Goal: Task Accomplishment & Management: Complete application form

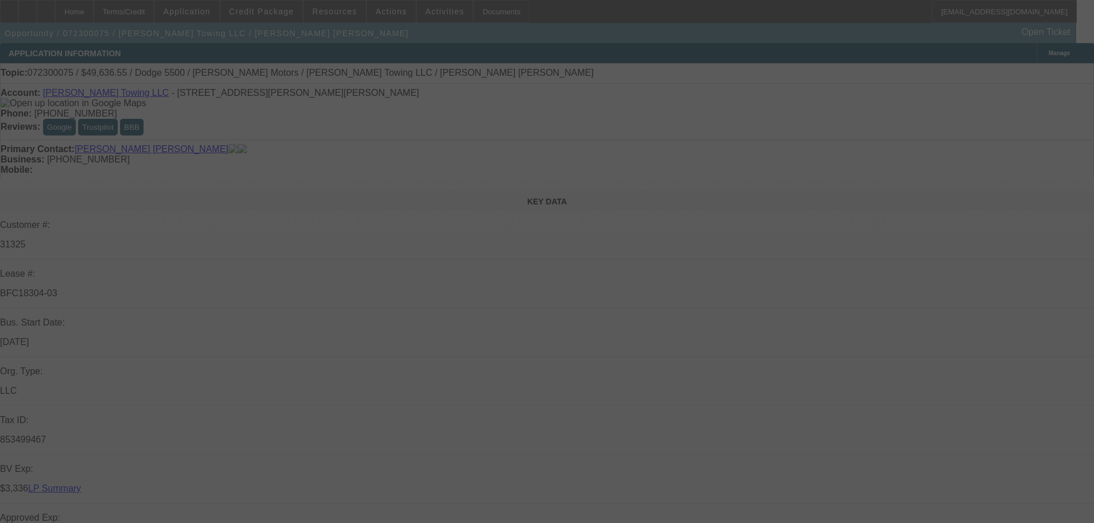
select select "2"
select select "0.1"
select select "4"
select select "2"
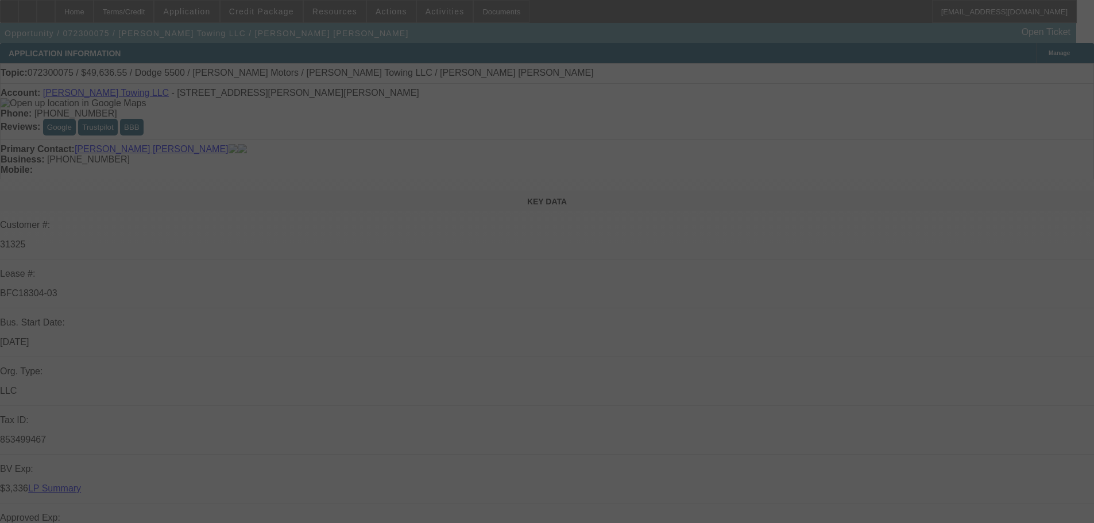
select select "2"
select select "0.1"
select select "4"
select select "2"
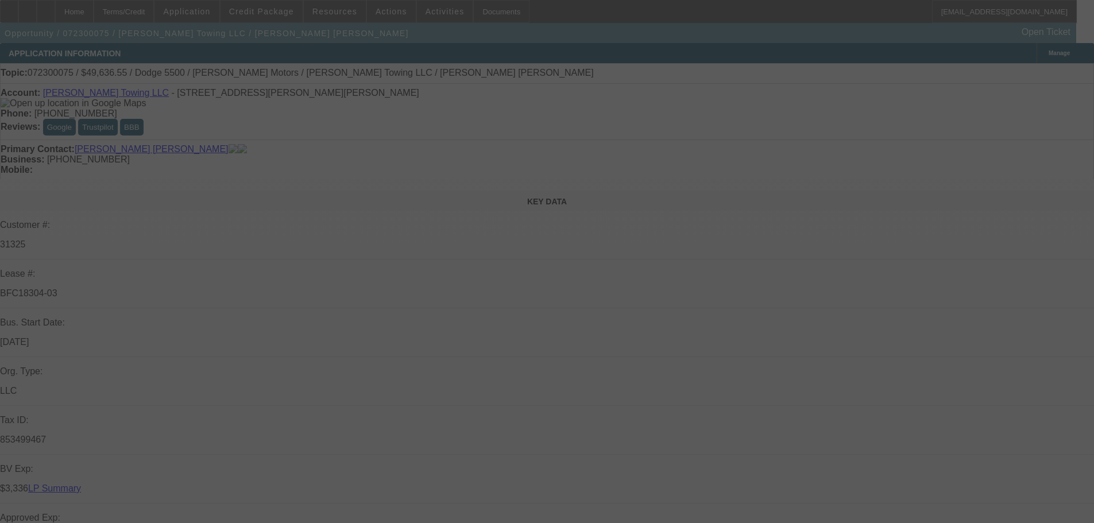
select select "0.1"
select select "4"
select select "2"
select select "0.1"
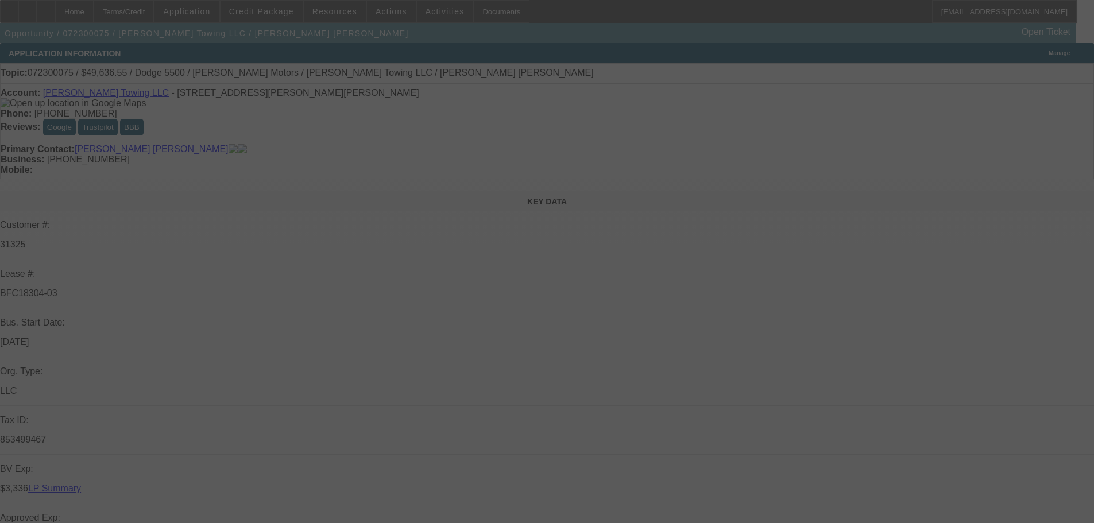
select select "4"
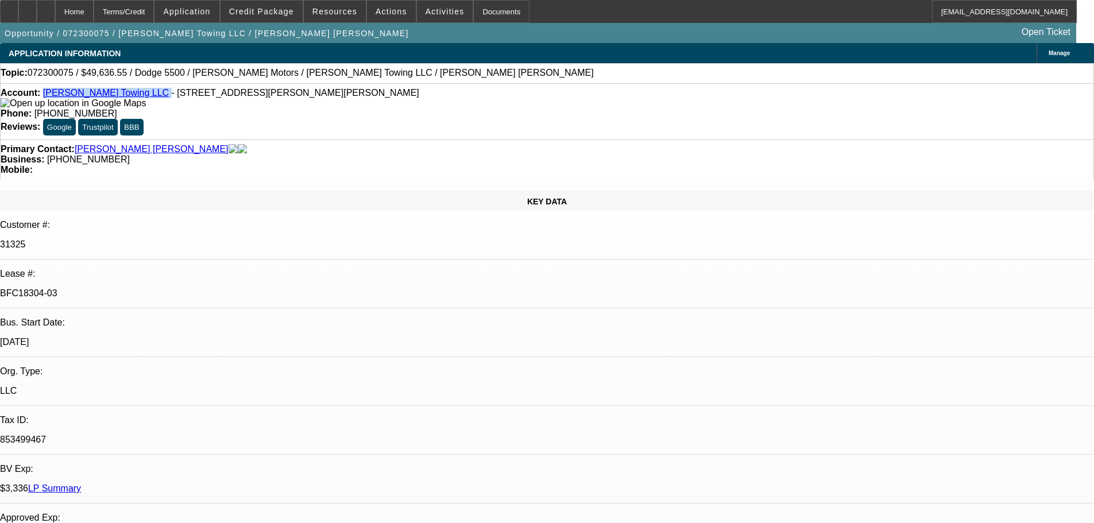
drag, startPoint x: 127, startPoint y: 98, endPoint x: 54, endPoint y: 95, distance: 73.6
click at [54, 95] on div "Account: Contreras Towing LLC - 16112 Harvey Dr, Fontana, CA 92336" at bounding box center [547, 98] width 1093 height 21
click at [134, 109] on div "Account: Contreras Towing LLC - 16112 Harvey Dr, Fontana, CA 92336" at bounding box center [547, 98] width 1093 height 21
drag, startPoint x: 194, startPoint y: 191, endPoint x: 125, endPoint y: 194, distance: 69.0
click at [125, 269] on div "Lease #: BFC18304-03" at bounding box center [547, 289] width 1094 height 40
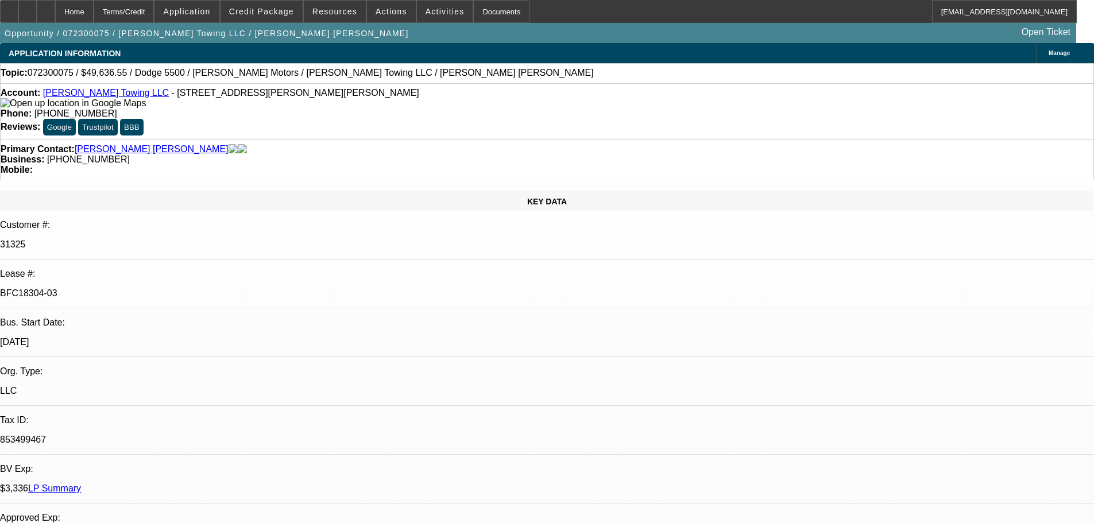
copy div "BFC18304-03"
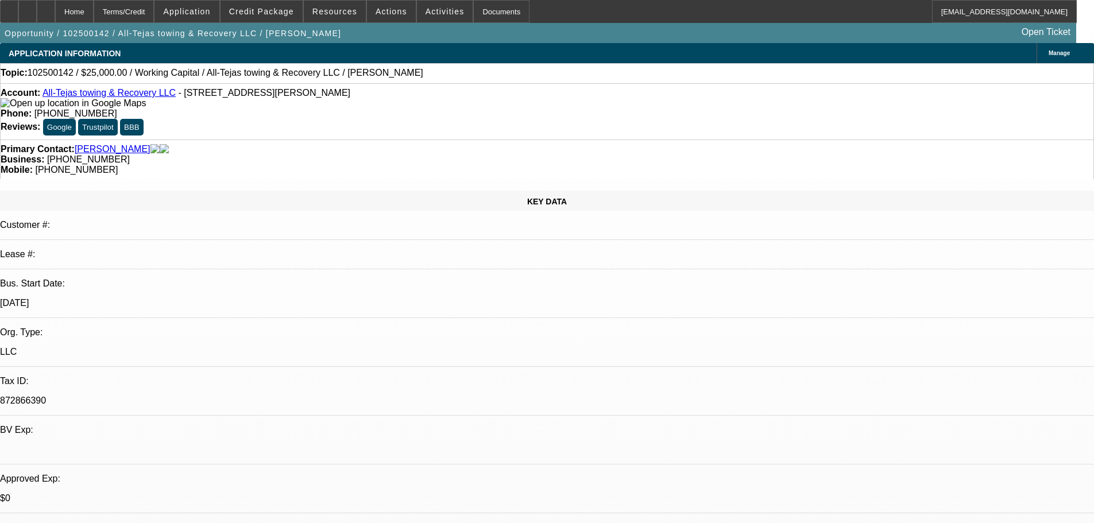
select select "0"
select select "2"
select select "0.1"
select select "4"
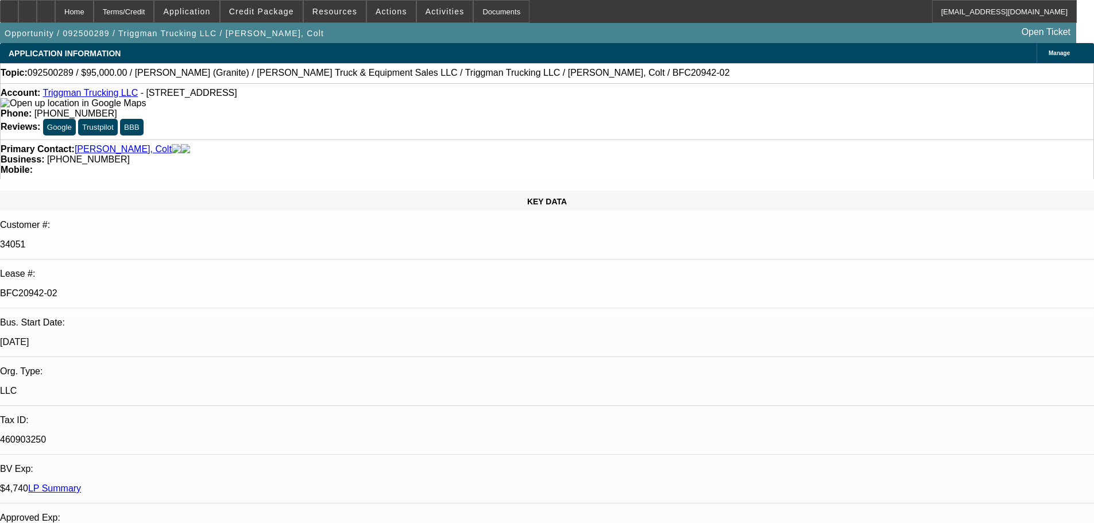
select select "0"
select select "2"
select select "0"
select select "6"
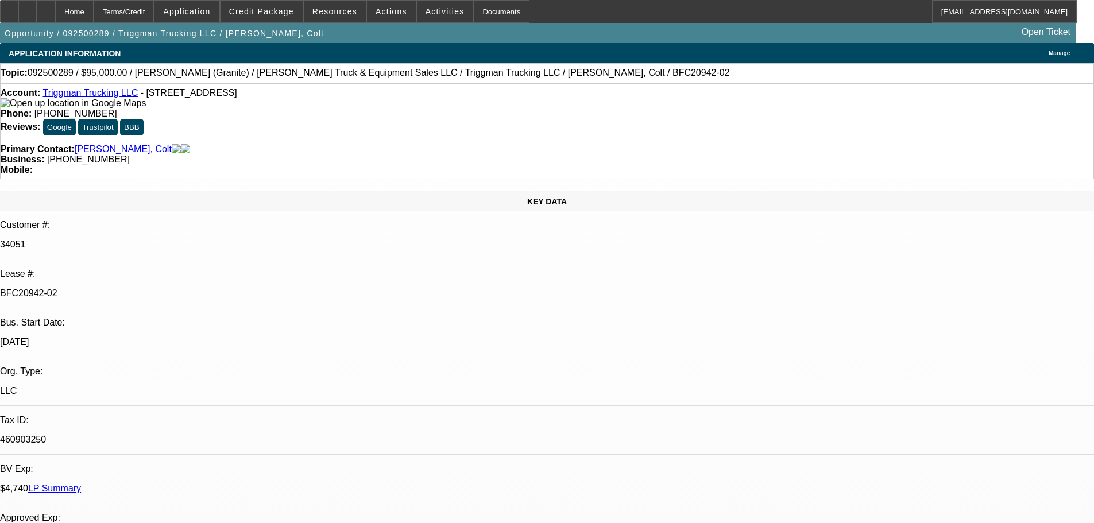
select select "0"
select select "2"
select select "0"
select select "6"
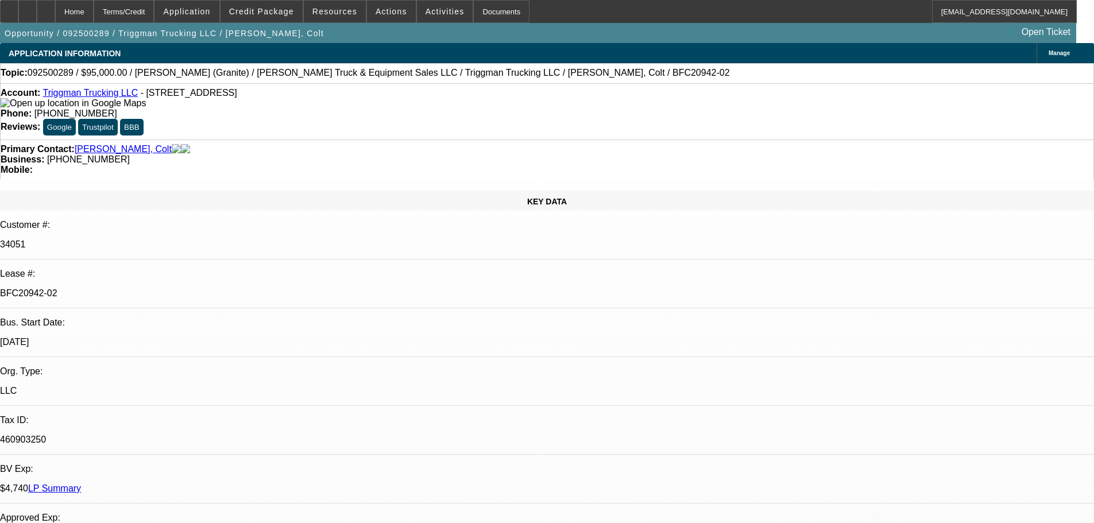
select select "0"
select select "2"
select select "0"
select select "6"
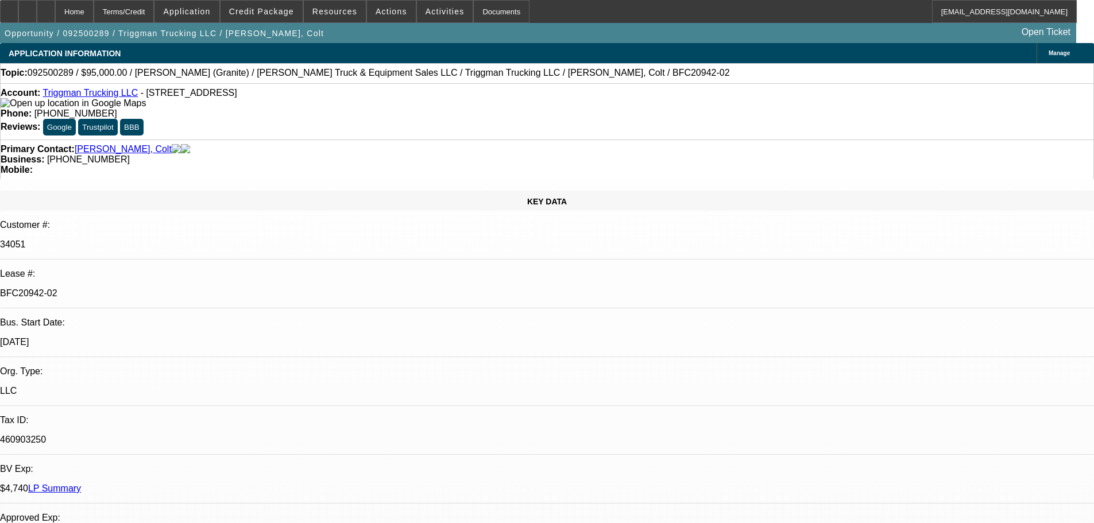
select select "0"
select select "2"
select select "0"
select select "6"
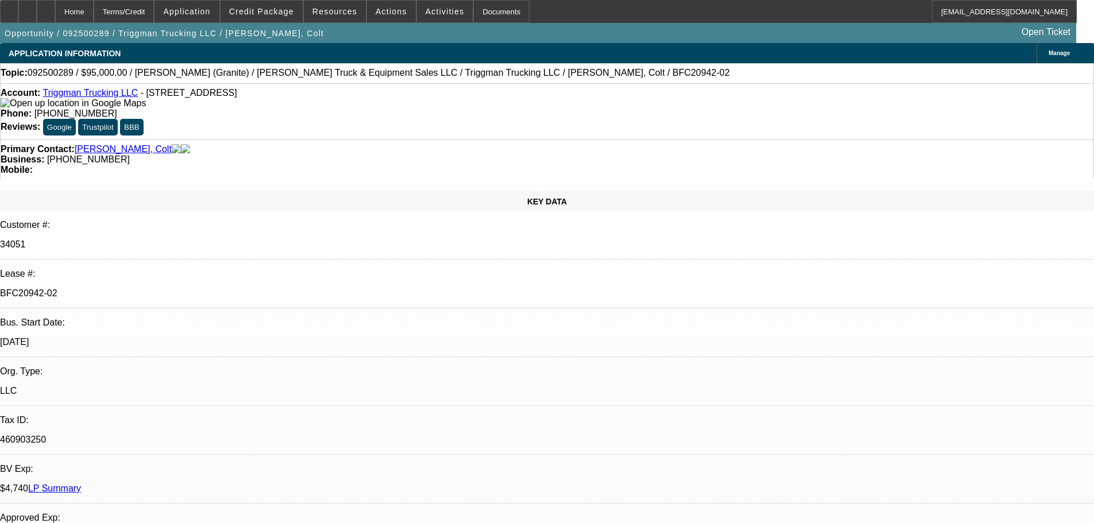
scroll to position [1559, 0]
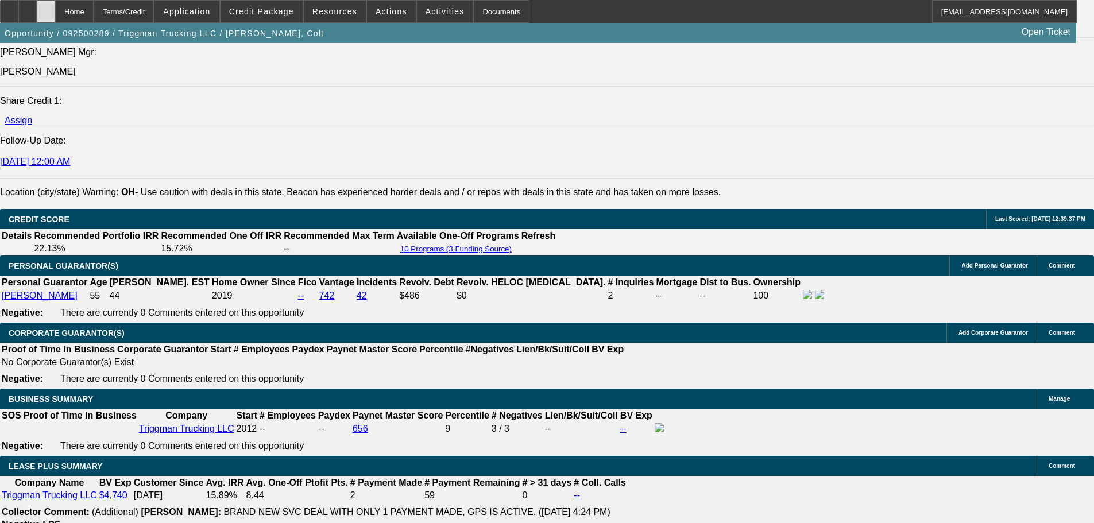
click at [55, 20] on div at bounding box center [46, 11] width 18 height 23
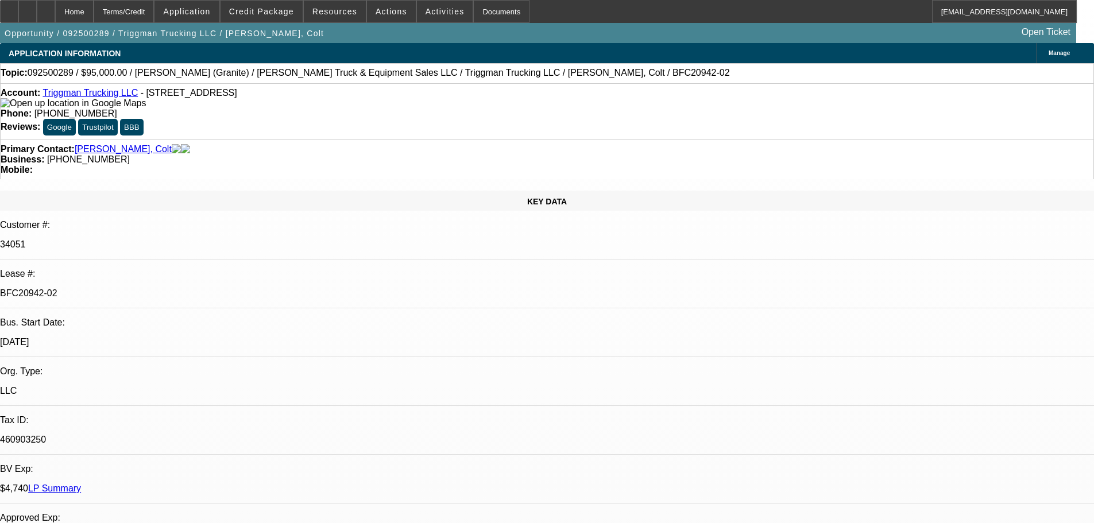
select select "0"
select select "2"
select select "0"
select select "6"
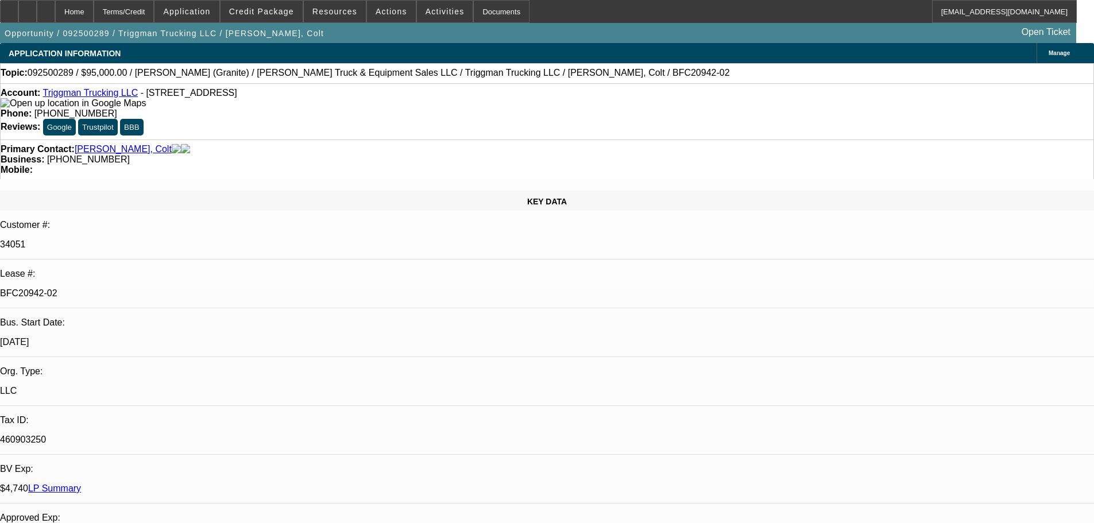
select select "0"
select select "2"
select select "0"
select select "6"
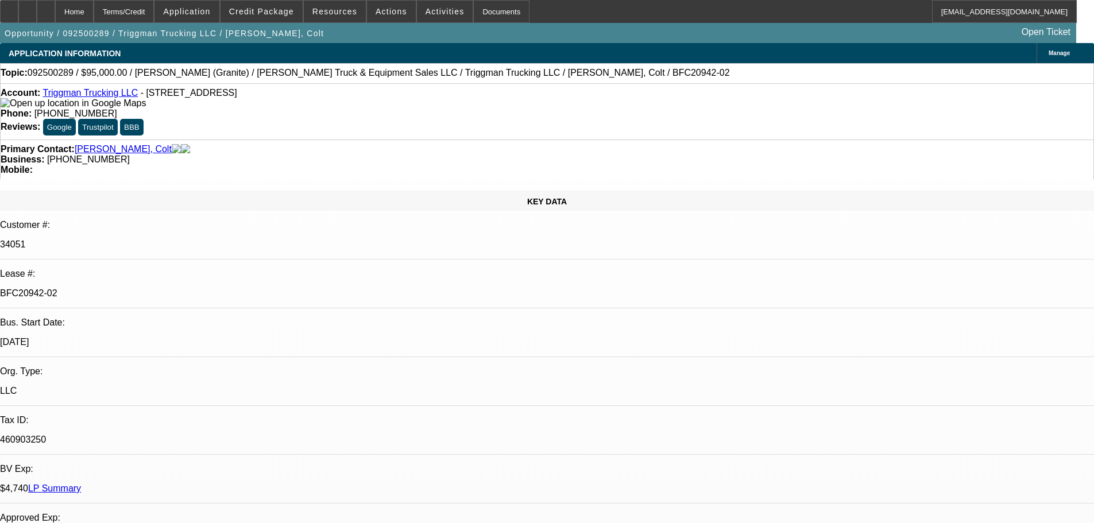
select select "0"
select select "2"
select select "0"
select select "6"
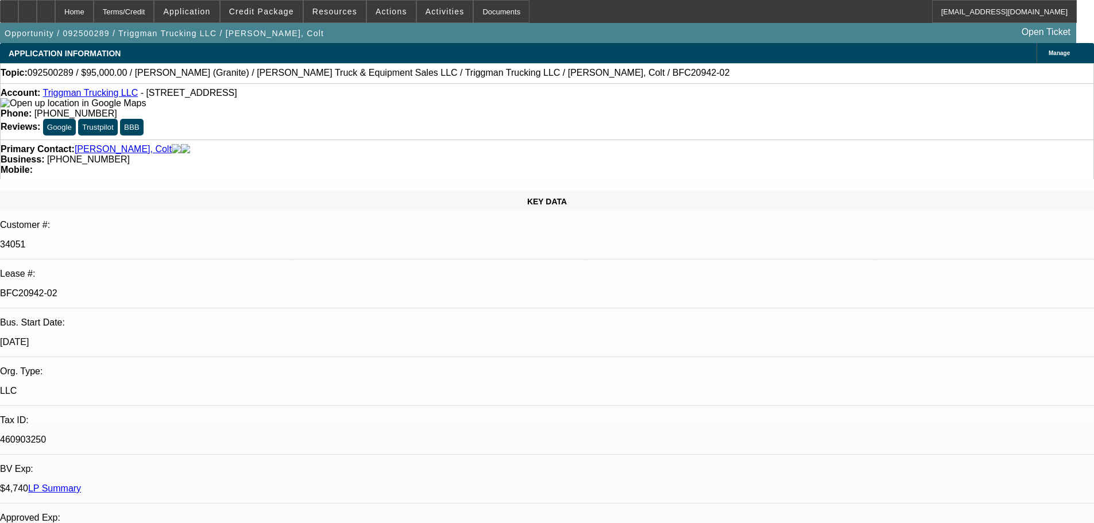
select select "0"
select select "2"
select select "0"
select select "6"
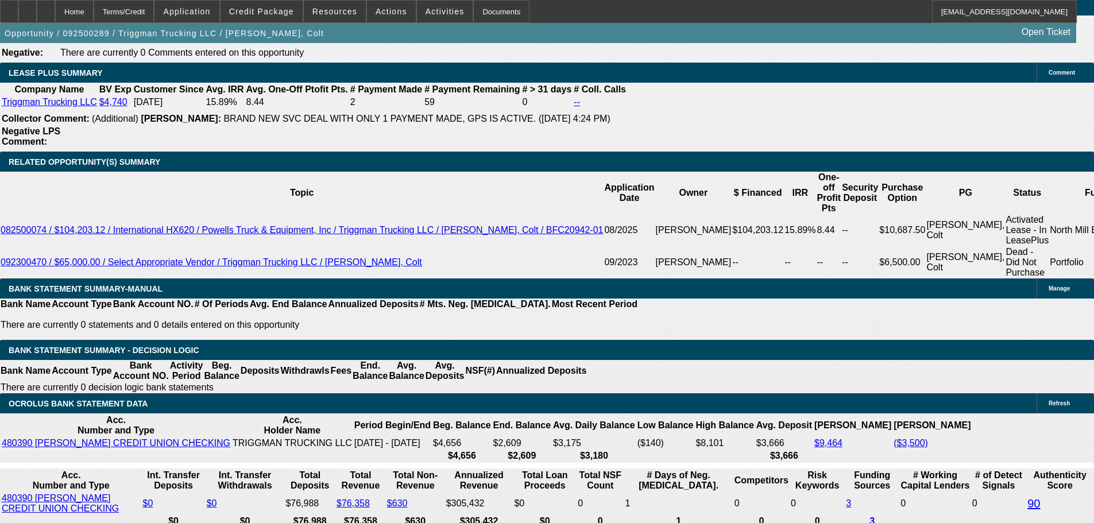
scroll to position [1723, 0]
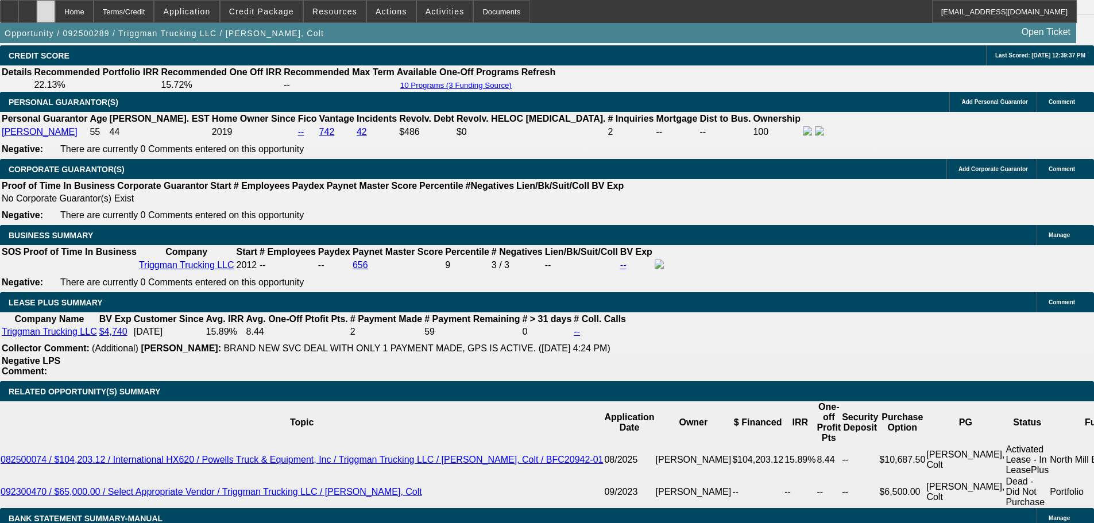
click at [55, 17] on div at bounding box center [46, 11] width 18 height 23
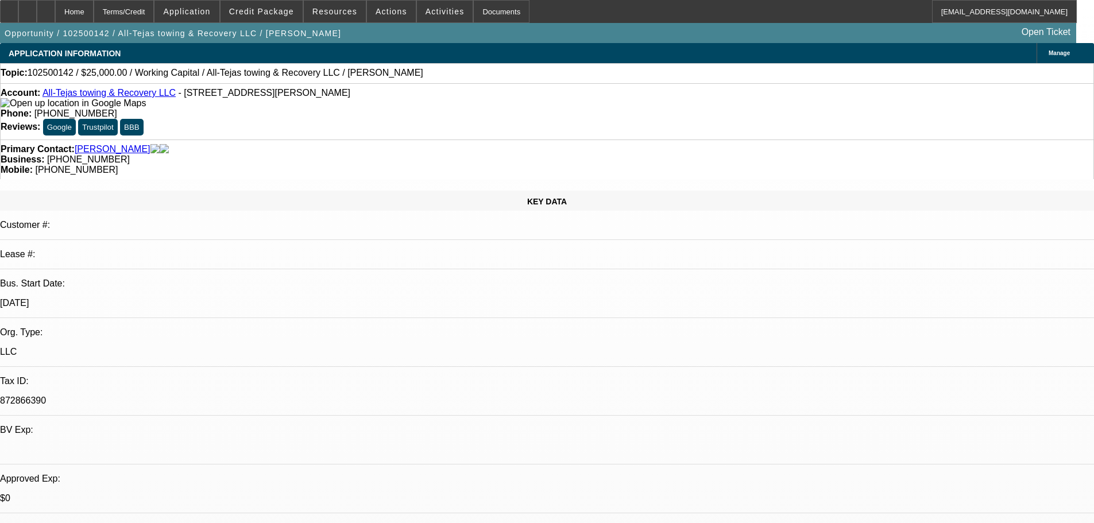
select select "0"
select select "2"
select select "0.1"
select select "4"
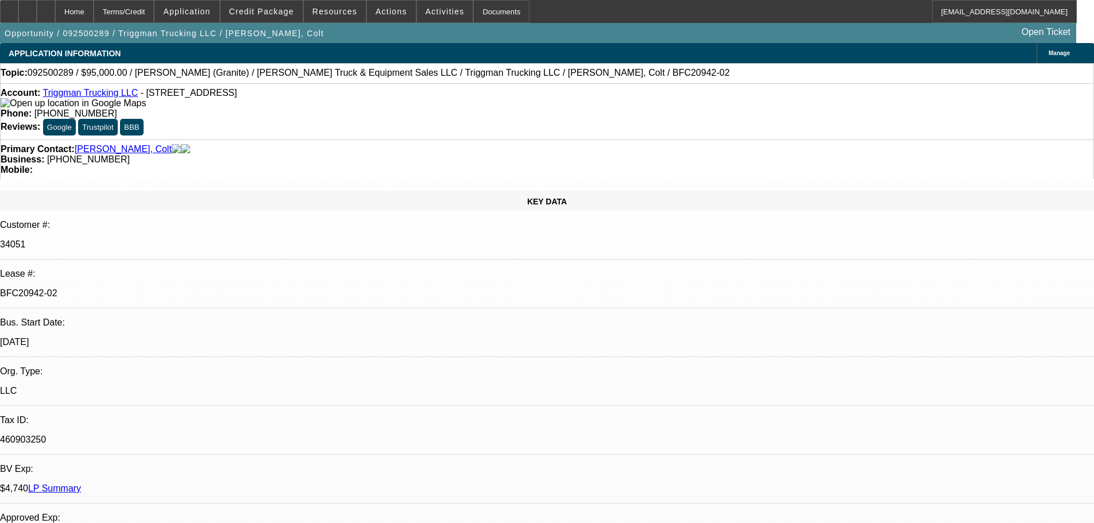
select select "0"
select select "2"
select select "0"
select select "6"
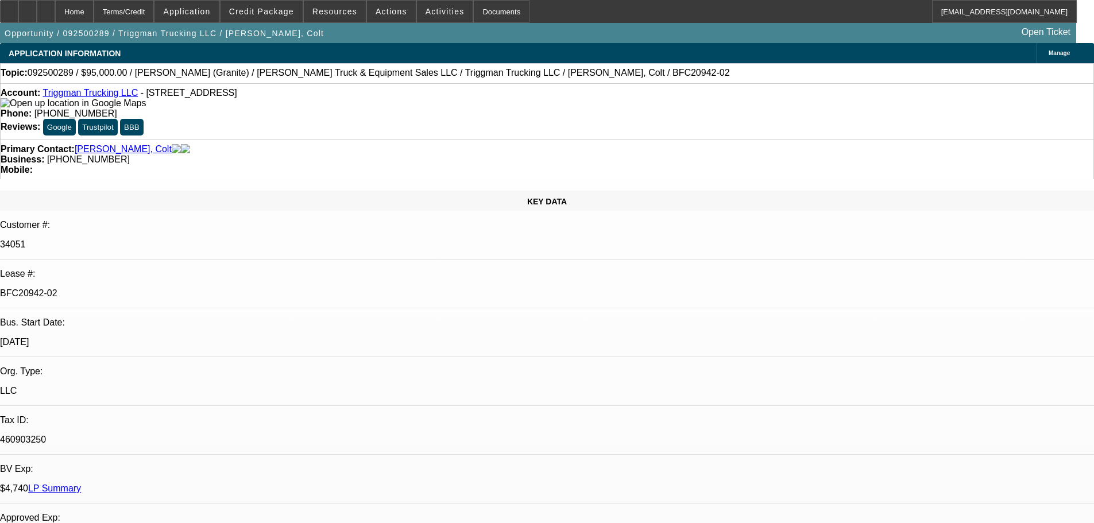
select select "0"
select select "2"
select select "0"
select select "6"
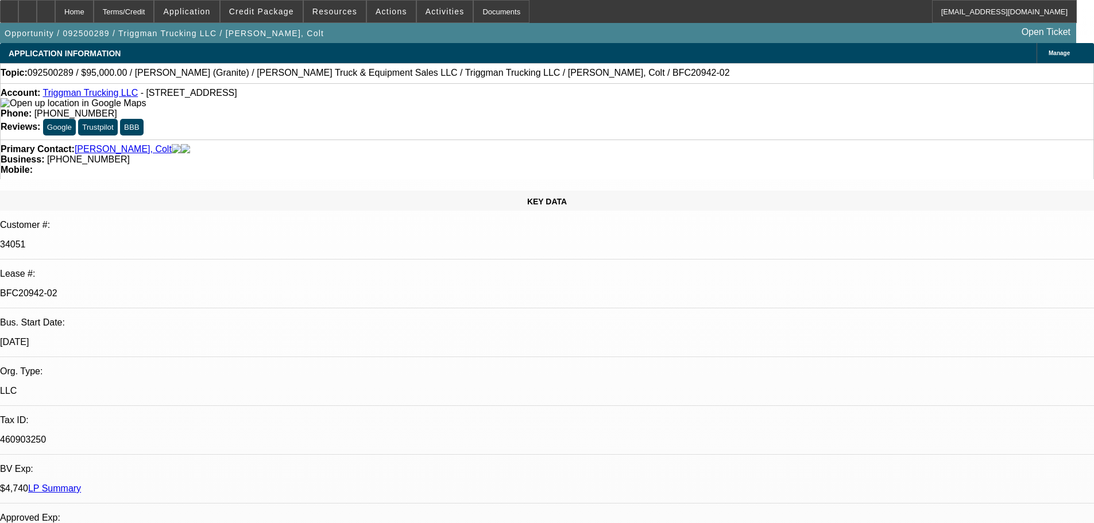
select select "0"
select select "2"
select select "0"
select select "6"
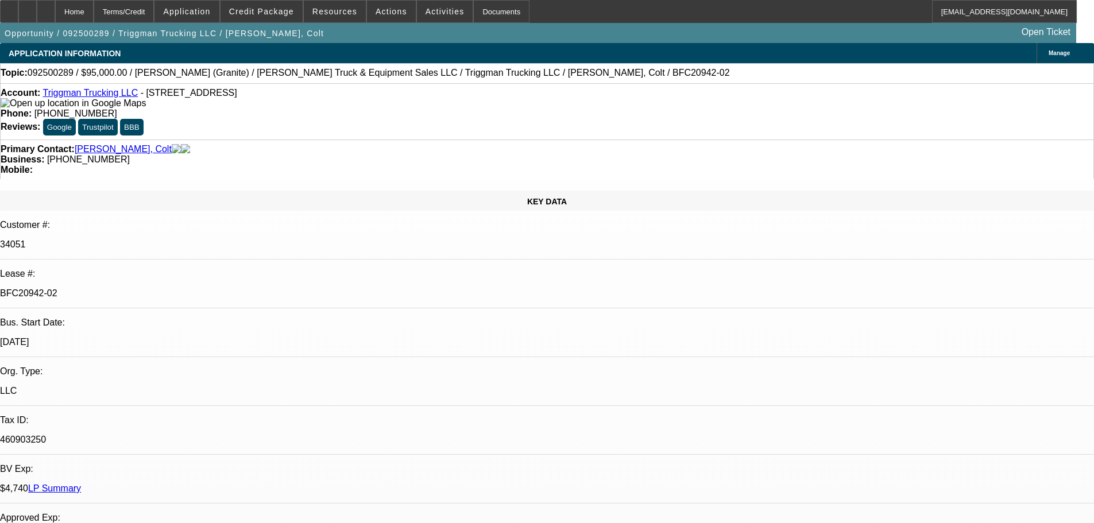
select select "0"
select select "2"
select select "0"
select select "6"
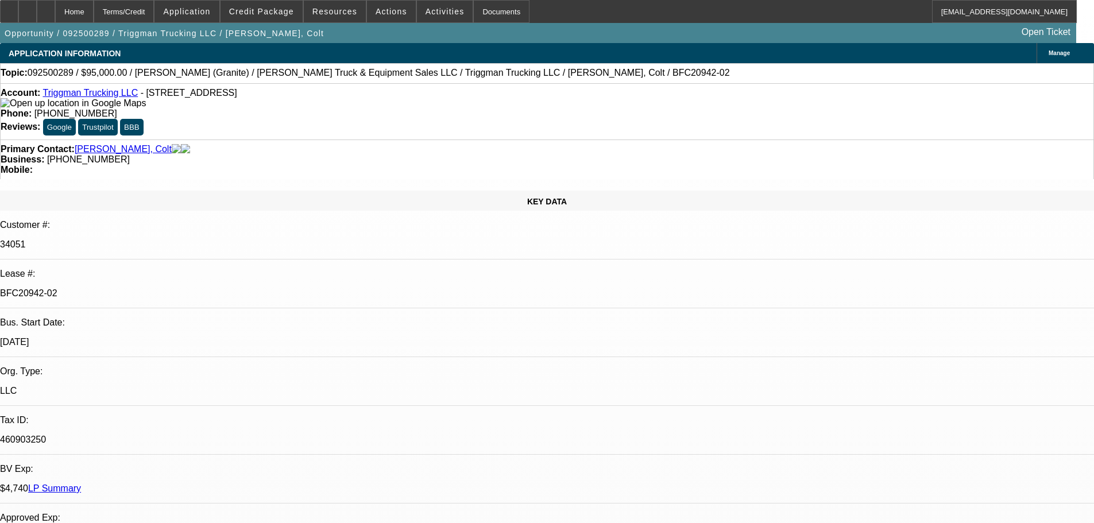
scroll to position [115, 0]
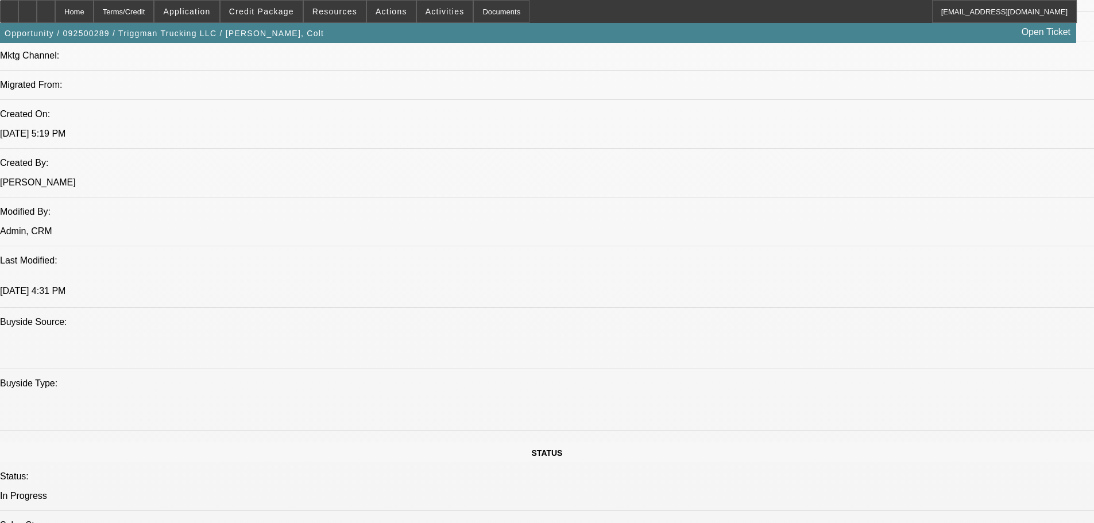
scroll to position [861, 0]
drag, startPoint x: 1006, startPoint y: 455, endPoint x: 1019, endPoint y: 470, distance: 20.7
copy td "Customer contact - [PERSON_NAME], [EMAIL_ADDRESS][DOMAIN_NAME], [PHONE_NUMBER].…"
click at [269, 14] on span "Credit Package" at bounding box center [261, 11] width 65 height 9
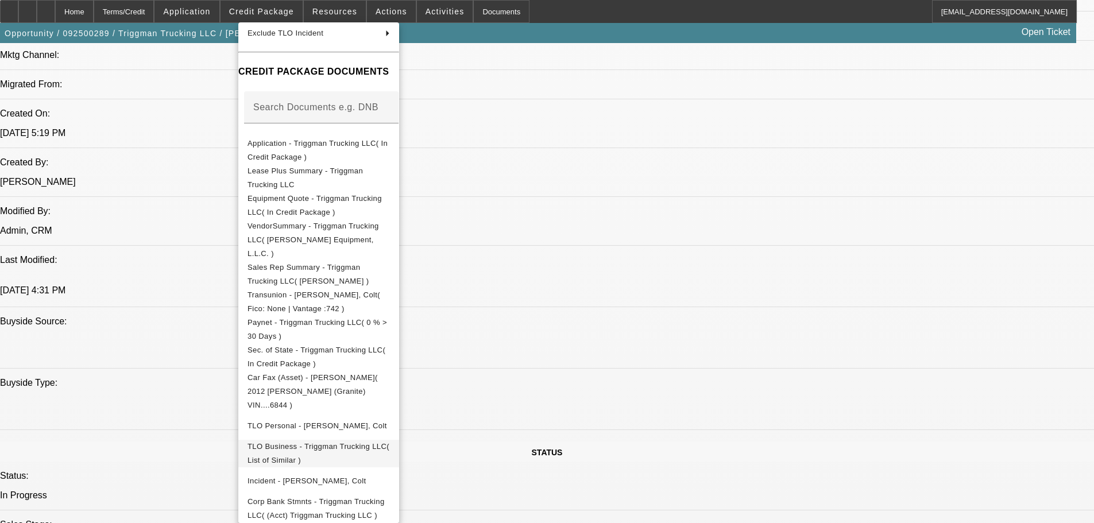
scroll to position [228, 0]
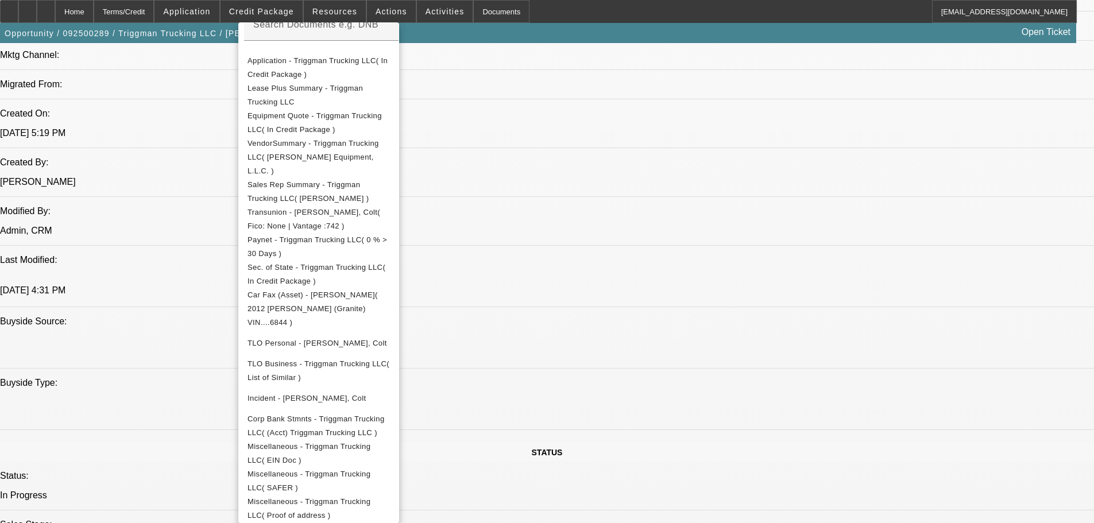
click at [589, 157] on div at bounding box center [547, 261] width 1094 height 523
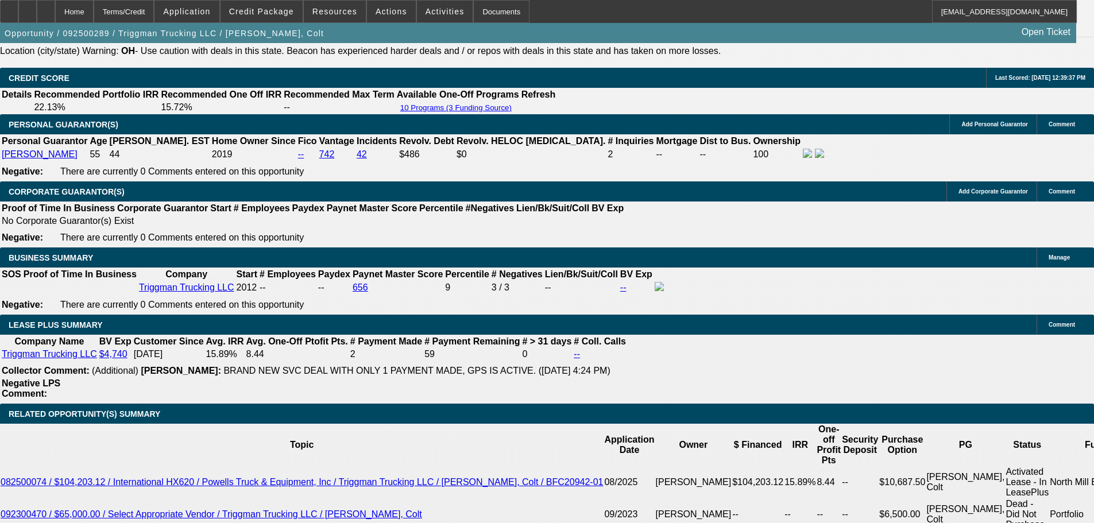
scroll to position [1895, 0]
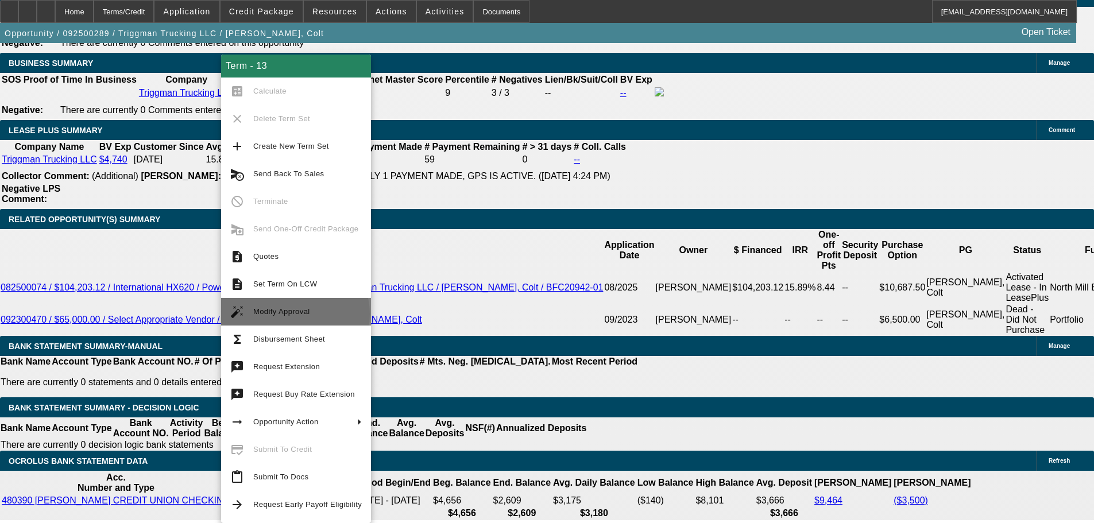
click at [295, 314] on span "Modify Approval" at bounding box center [281, 311] width 57 height 9
click at [295, 314] on body "Home Terms/Credit Application Credit Package Resources Actions Activities Docum…" at bounding box center [547, 508] width 1094 height 4806
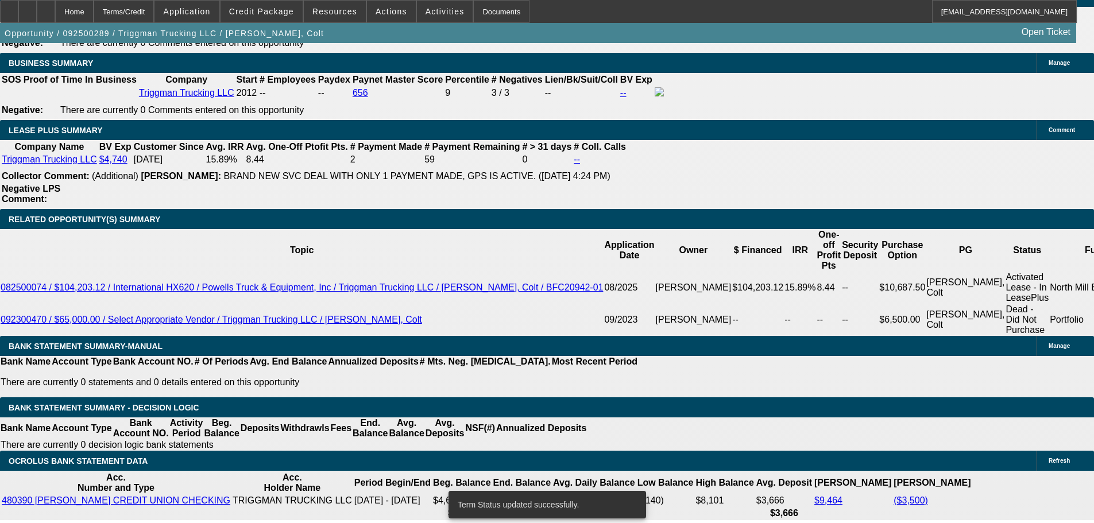
select select "0"
select select "2"
select select "0"
select select "6"
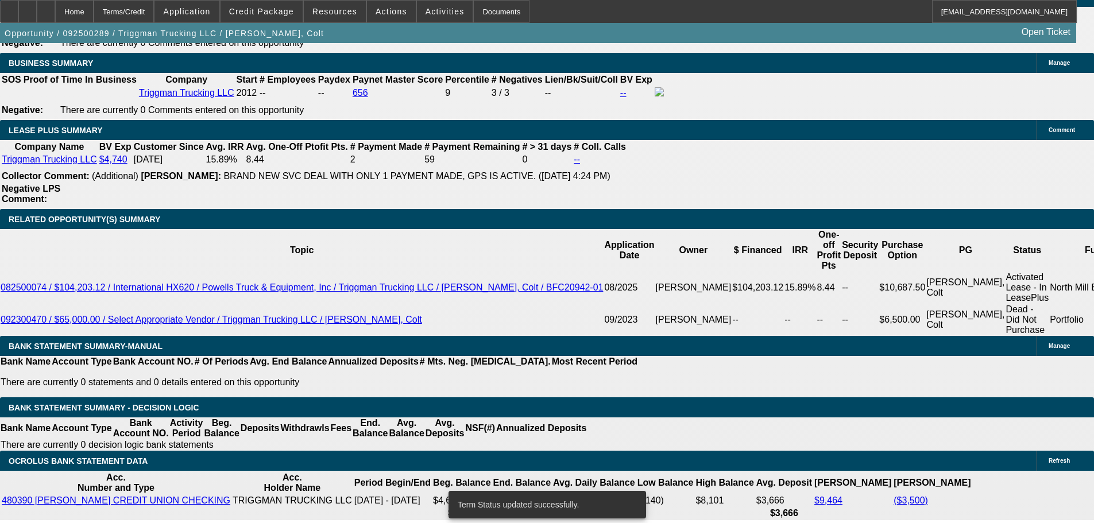
select select "0"
select select "2"
select select "0"
select select "6"
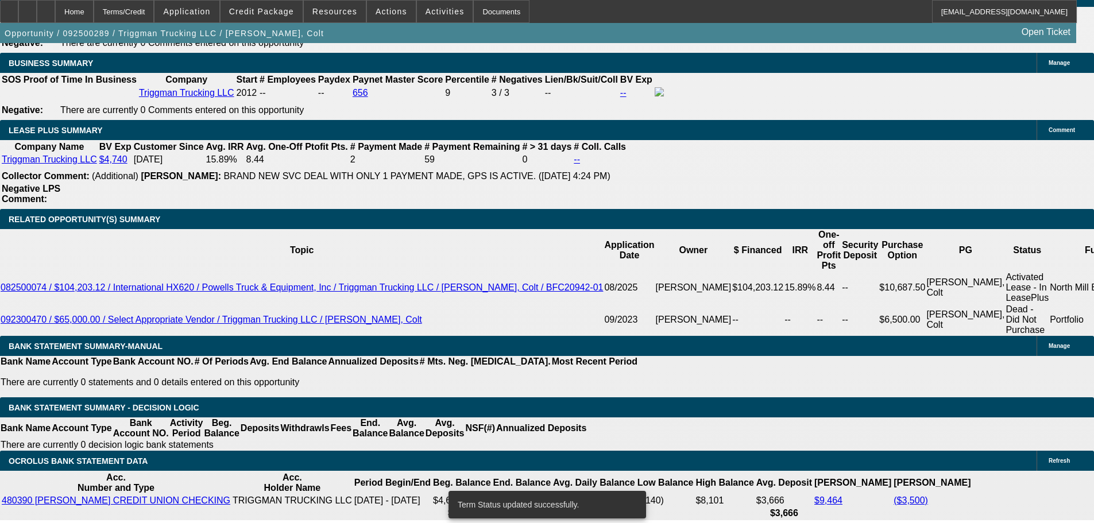
select select "0"
select select "2"
select select "0"
select select "6"
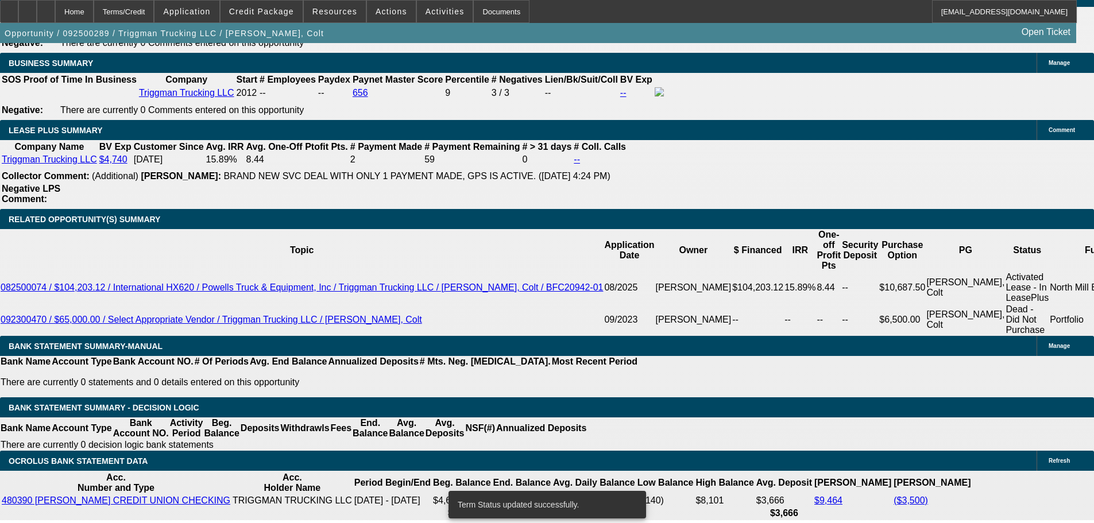
select select "0"
select select "2"
select select "0"
select select "6"
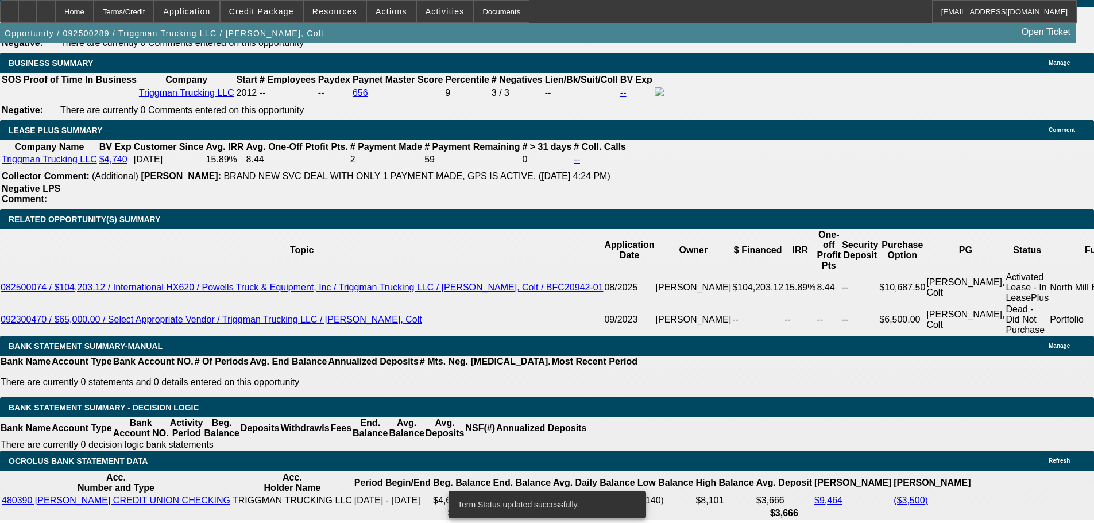
scroll to position [1882, 0]
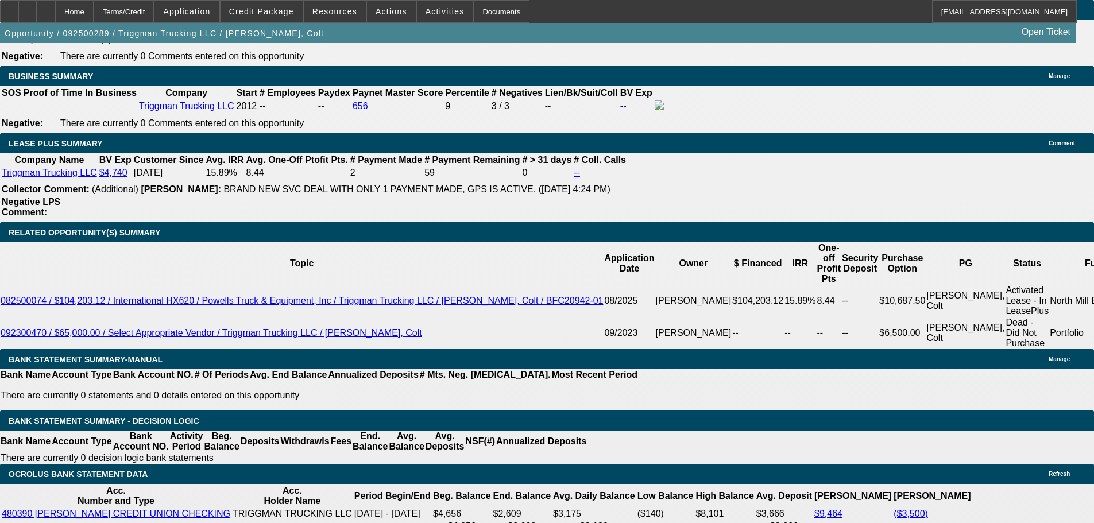
type input "33"
type input "UNKNOWN"
type input "3344"
type input "16.1"
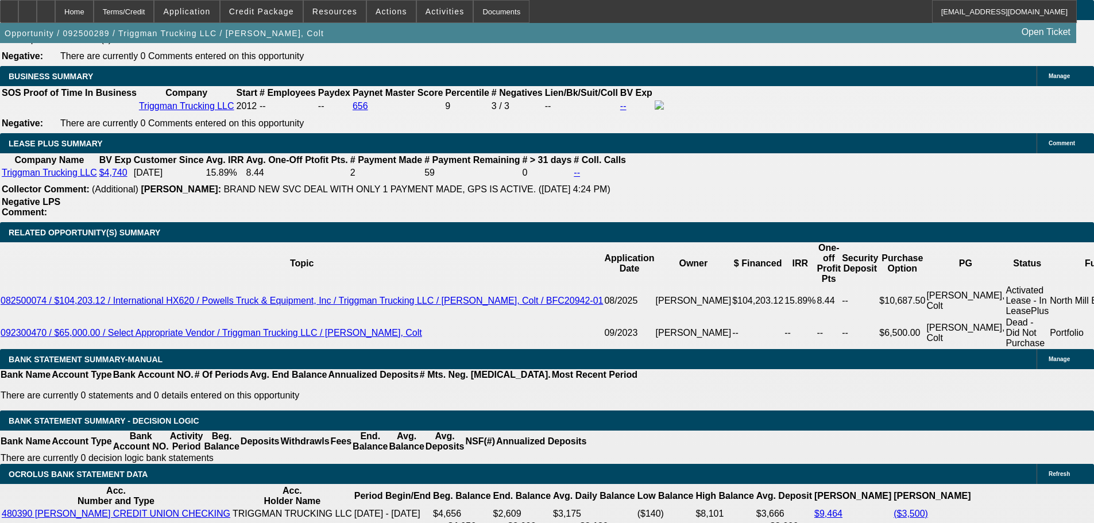
type input "$3,344.00"
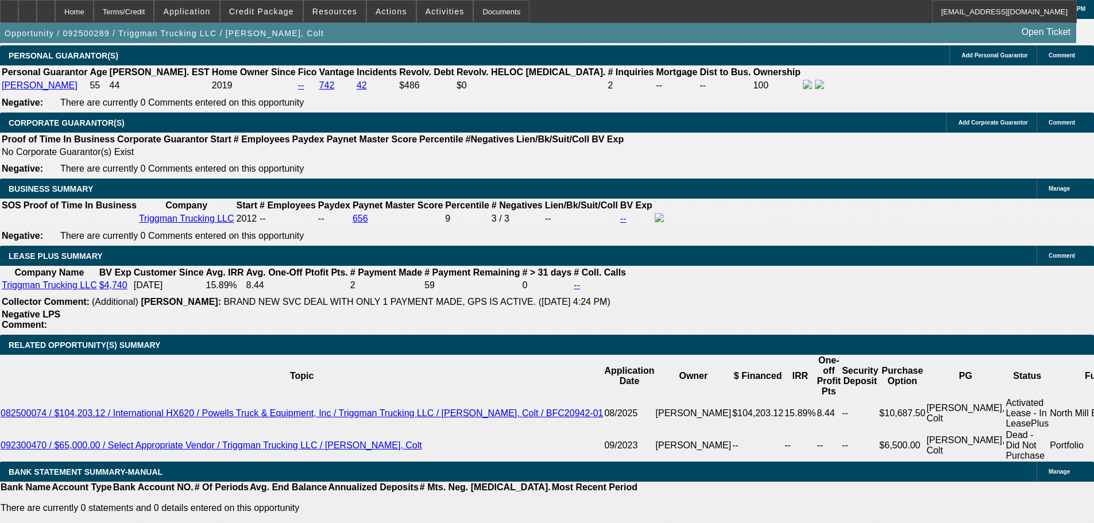
scroll to position [1767, 0]
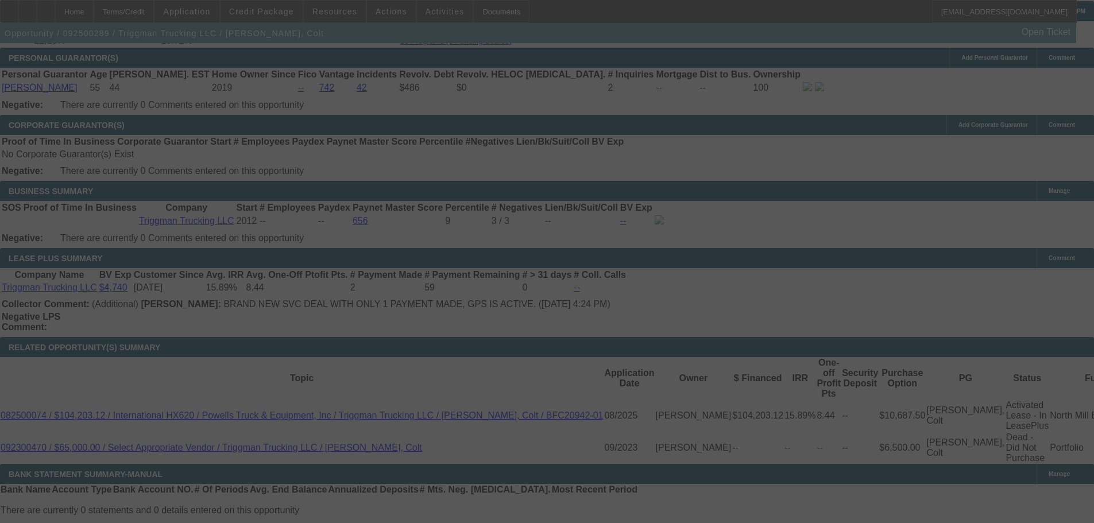
select select "0"
select select "2"
select select "0"
select select "6"
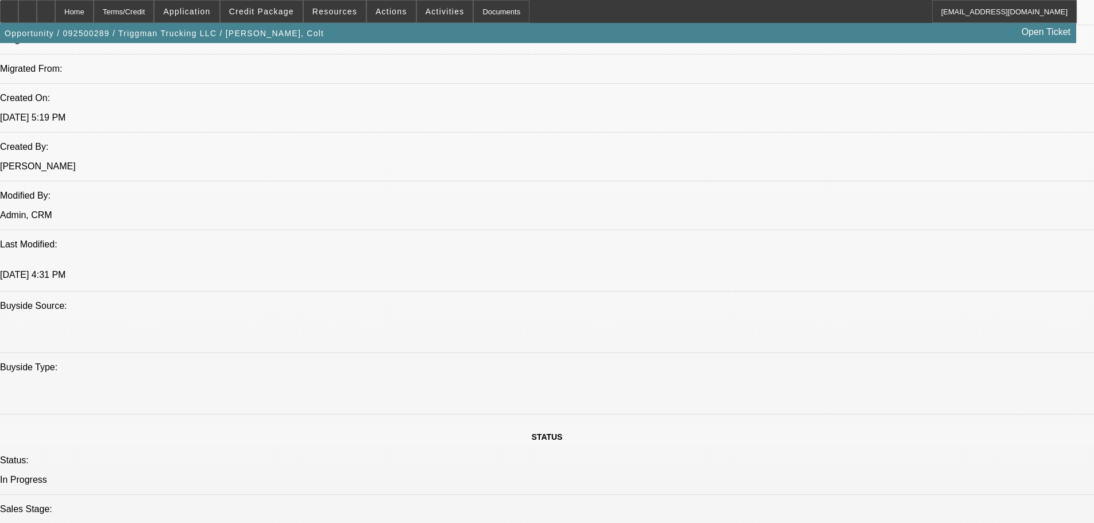
scroll to position [1021, 0]
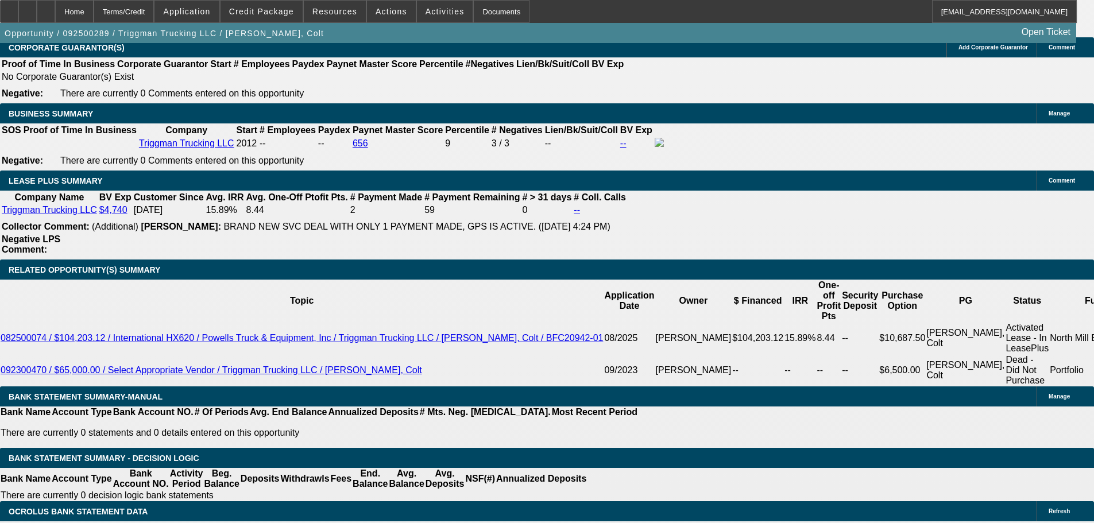
scroll to position [1825, 0]
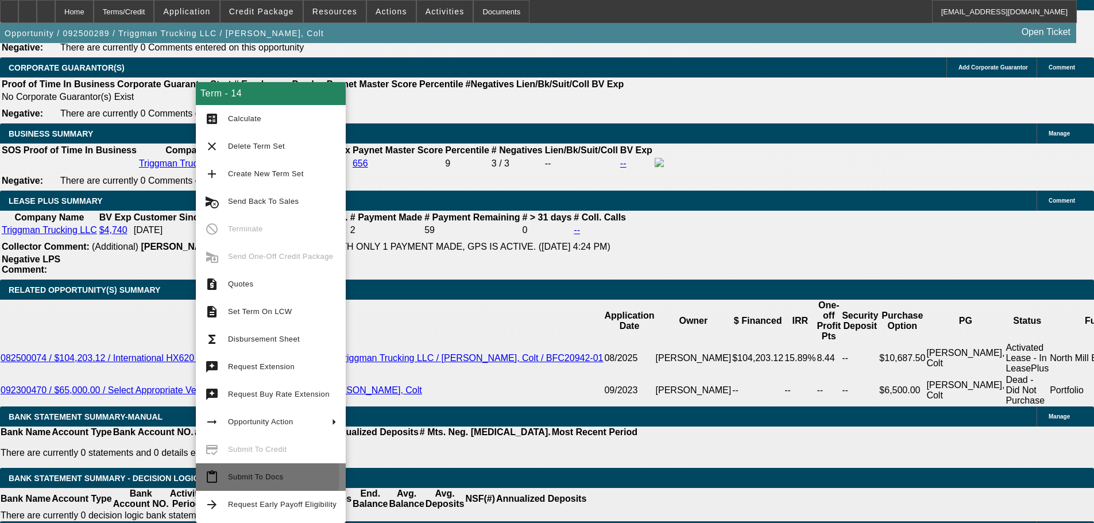
click at [233, 476] on span "Submit To Docs" at bounding box center [255, 477] width 55 height 9
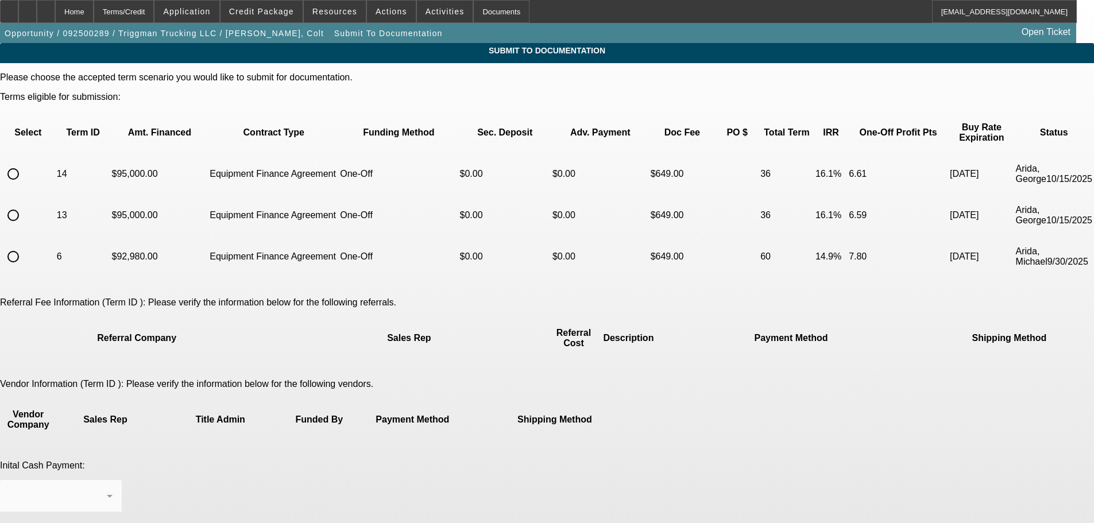
click at [25, 163] on input "radio" at bounding box center [13, 174] width 23 height 23
radio input "true"
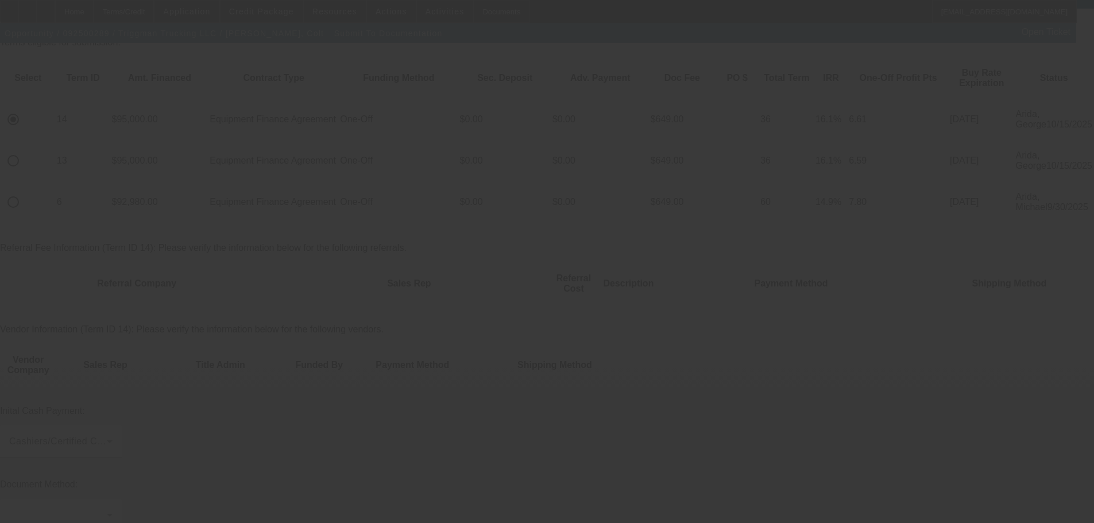
scroll to position [115, 0]
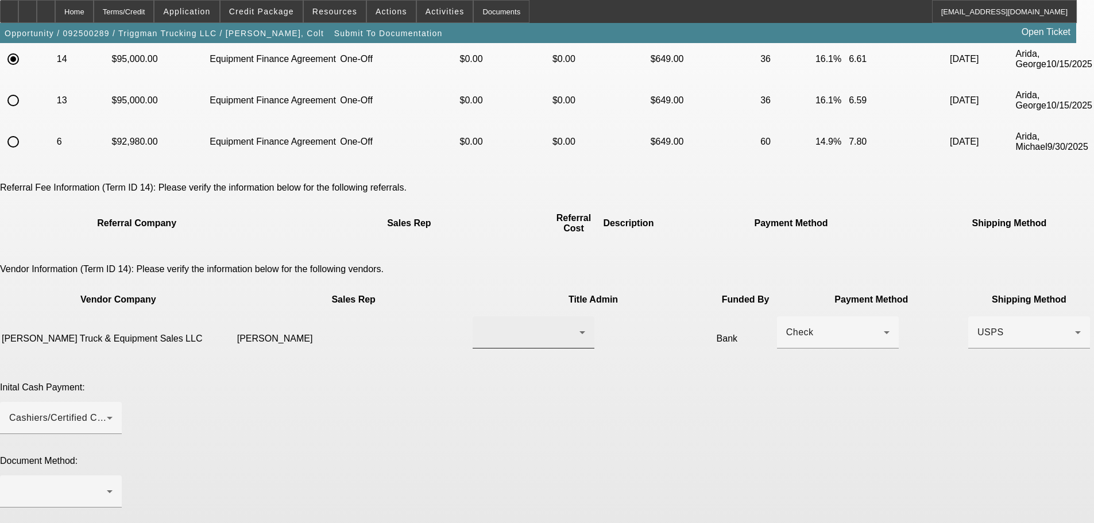
click at [494, 326] on div at bounding box center [531, 333] width 98 height 14
click at [516, 306] on span "[PERSON_NAME]" at bounding box center [475, 303] width 79 height 14
click at [786, 326] on div "Check" at bounding box center [835, 333] width 98 height 14
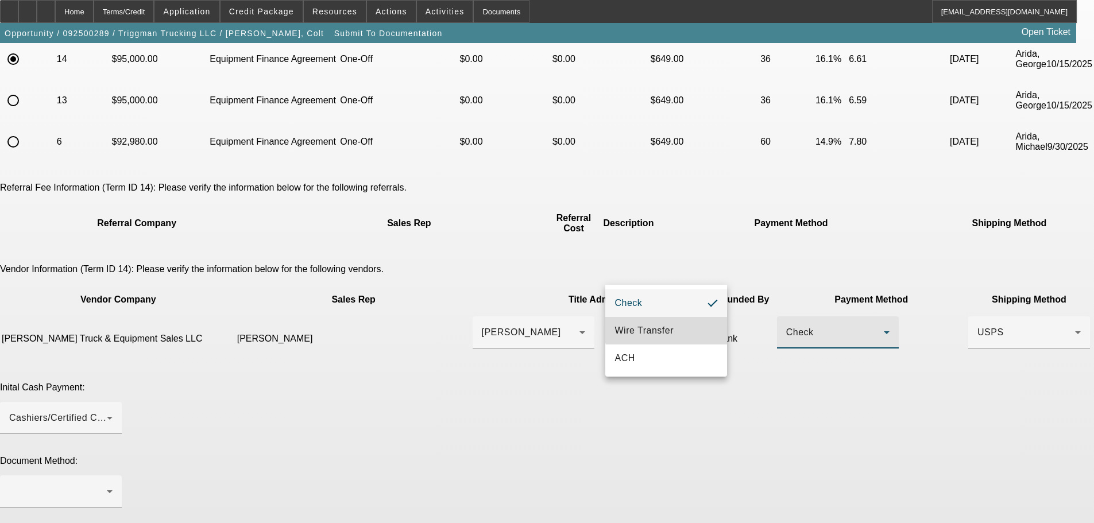
click at [677, 322] on mat-option "Wire Transfer" at bounding box center [666, 331] width 122 height 28
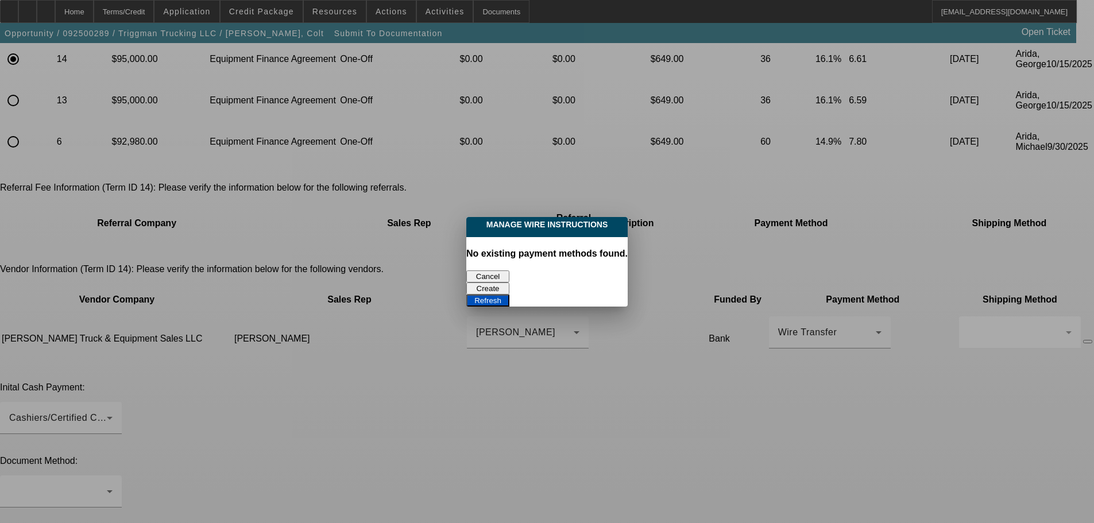
click at [484, 277] on button "Cancel" at bounding box center [487, 277] width 43 height 12
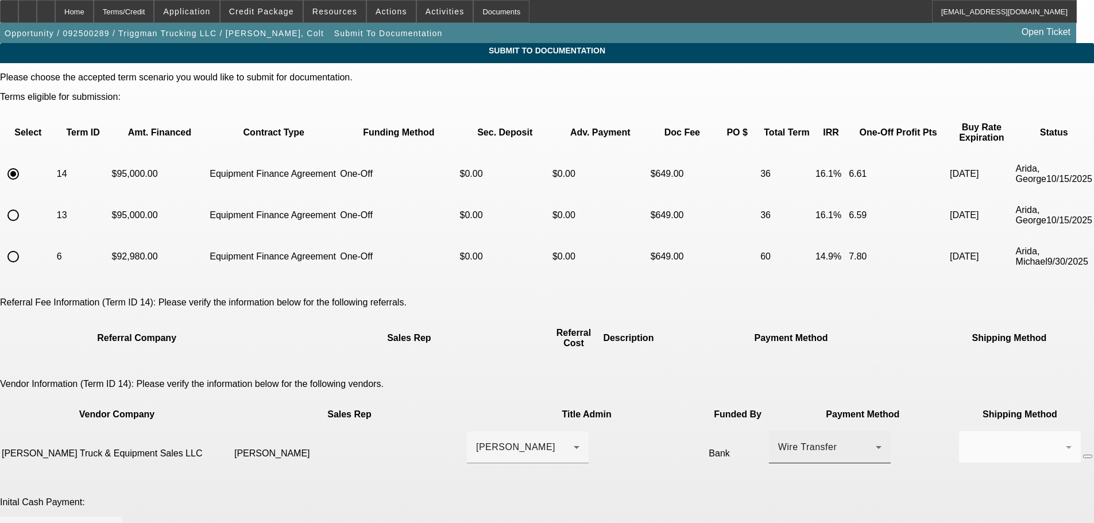
scroll to position [115, 0]
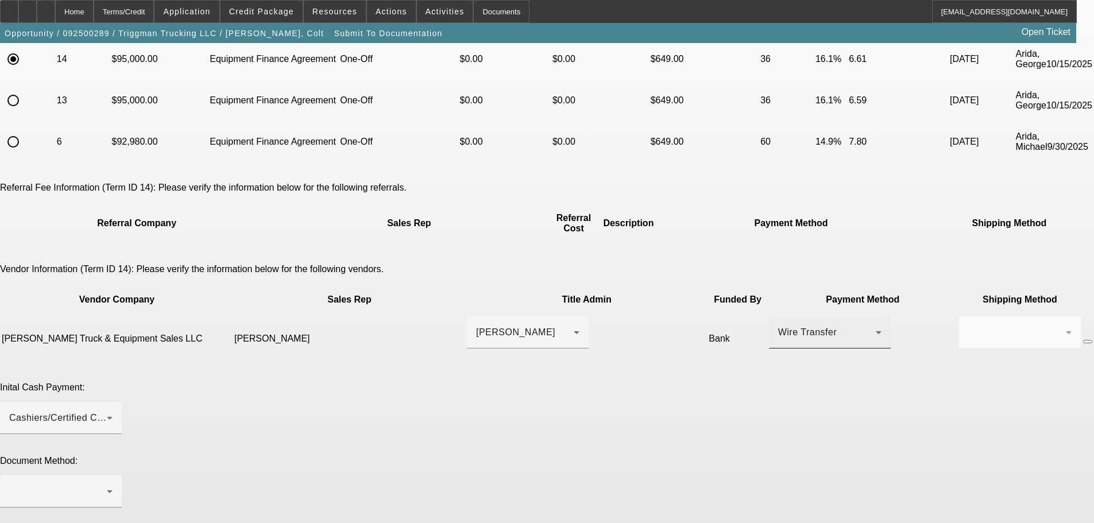
click at [778, 316] on div "Wire Transfer" at bounding box center [829, 332] width 103 height 32
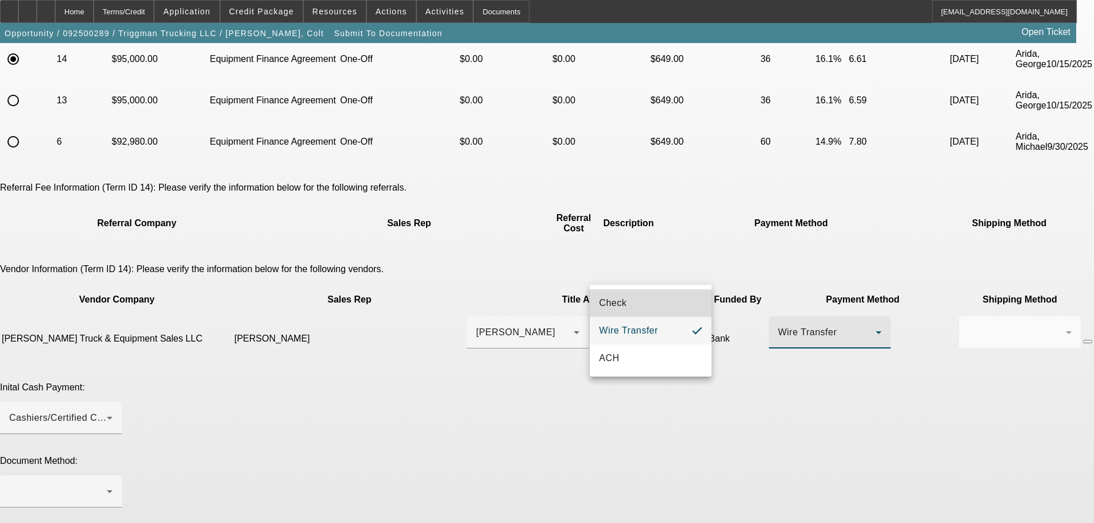
click at [651, 306] on mat-option "Check" at bounding box center [651, 303] width 122 height 28
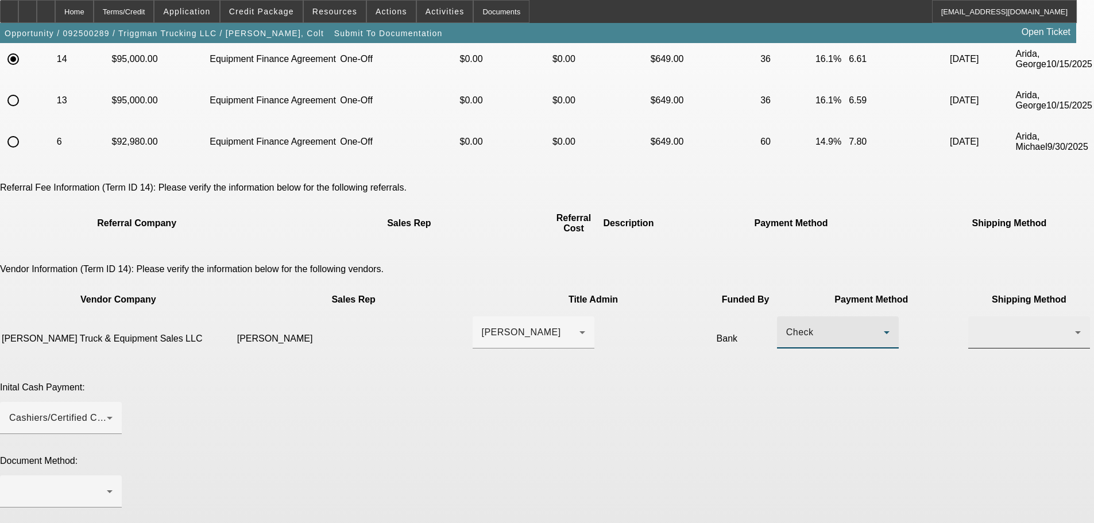
click at [977, 326] on div at bounding box center [1026, 333] width 98 height 14
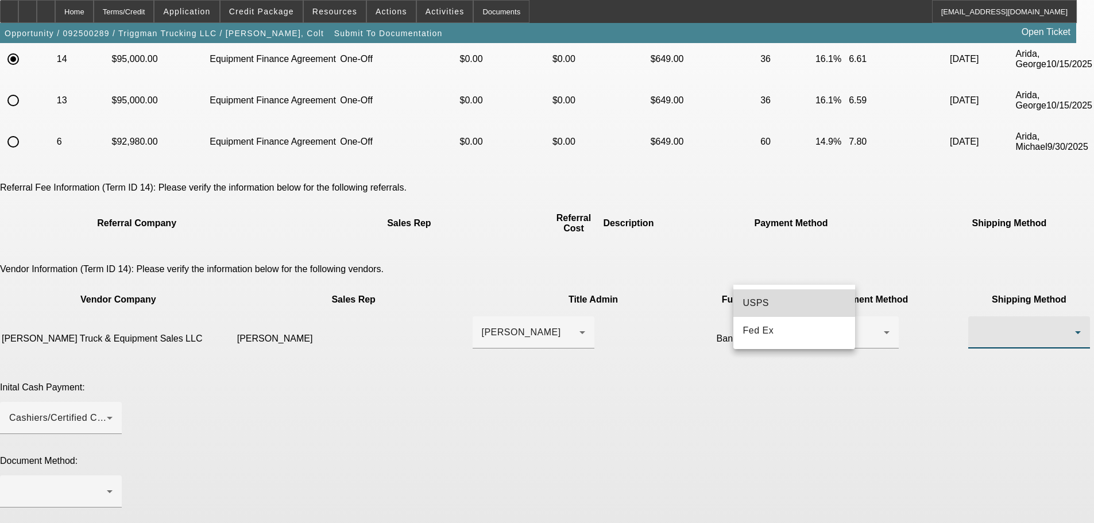
click at [774, 304] on mat-option "USPS" at bounding box center [794, 303] width 122 height 28
click at [977, 316] on div "USPS" at bounding box center [1028, 332] width 103 height 32
click at [785, 327] on mat-option "Fed Ex" at bounding box center [794, 331] width 122 height 28
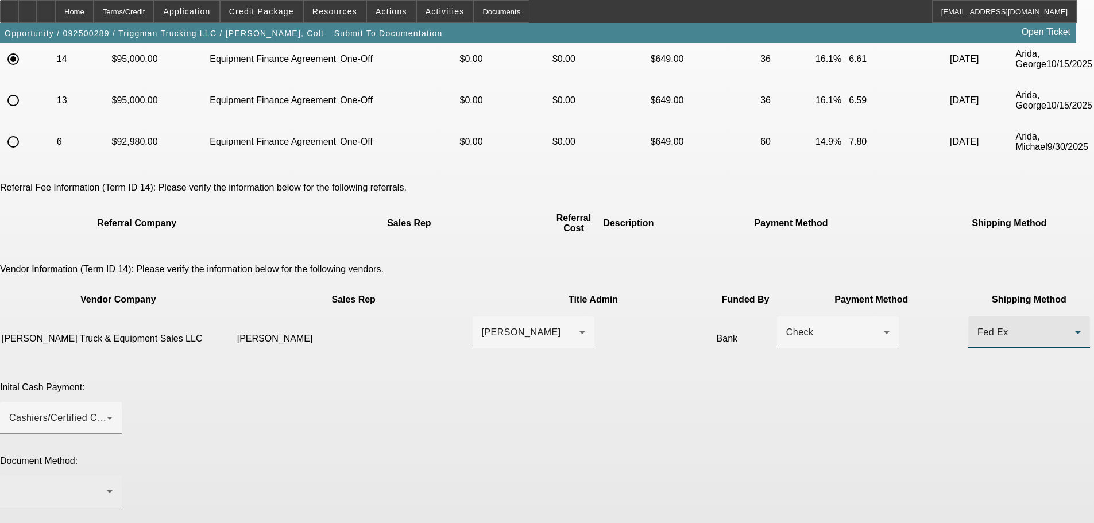
click at [113, 476] on div at bounding box center [60, 492] width 103 height 32
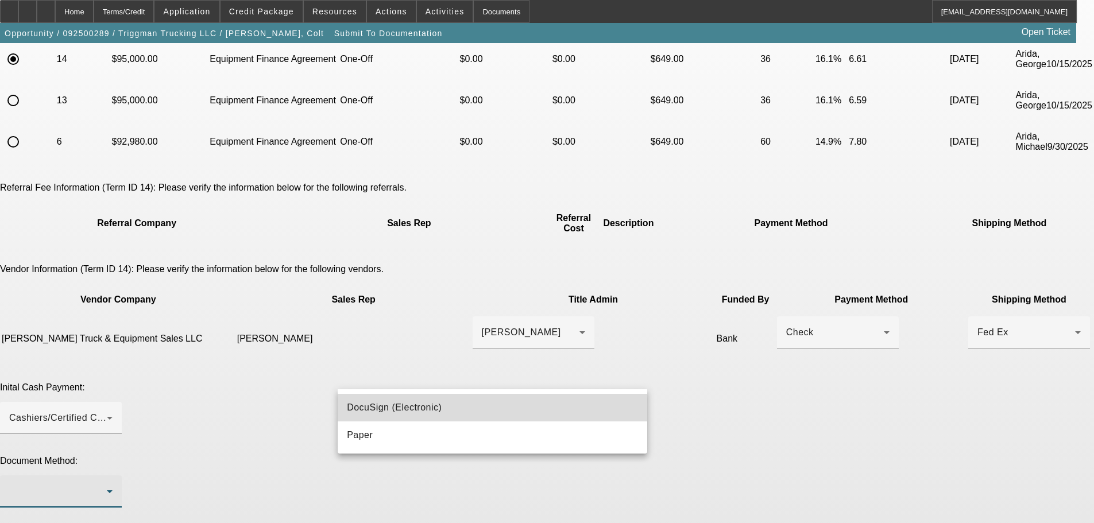
click at [389, 404] on span "DocuSign (Electronic)" at bounding box center [394, 408] width 95 height 14
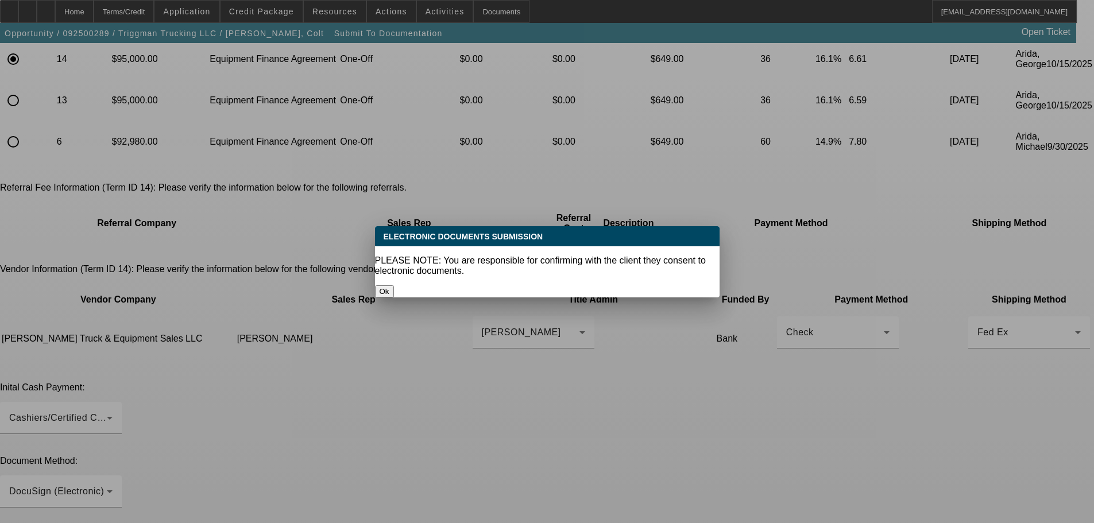
click at [394, 285] on button "Ok" at bounding box center [384, 291] width 19 height 12
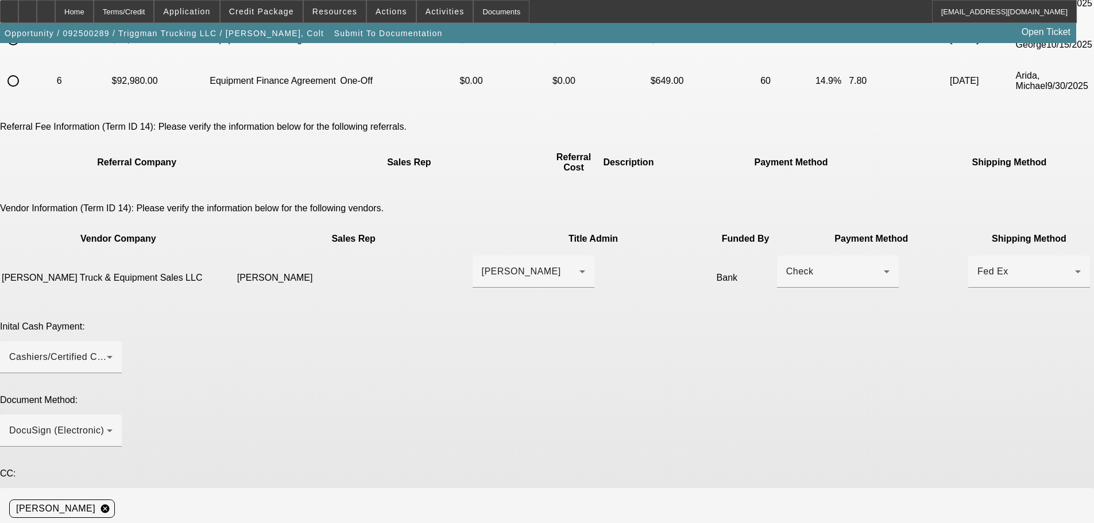
scroll to position [235, 0]
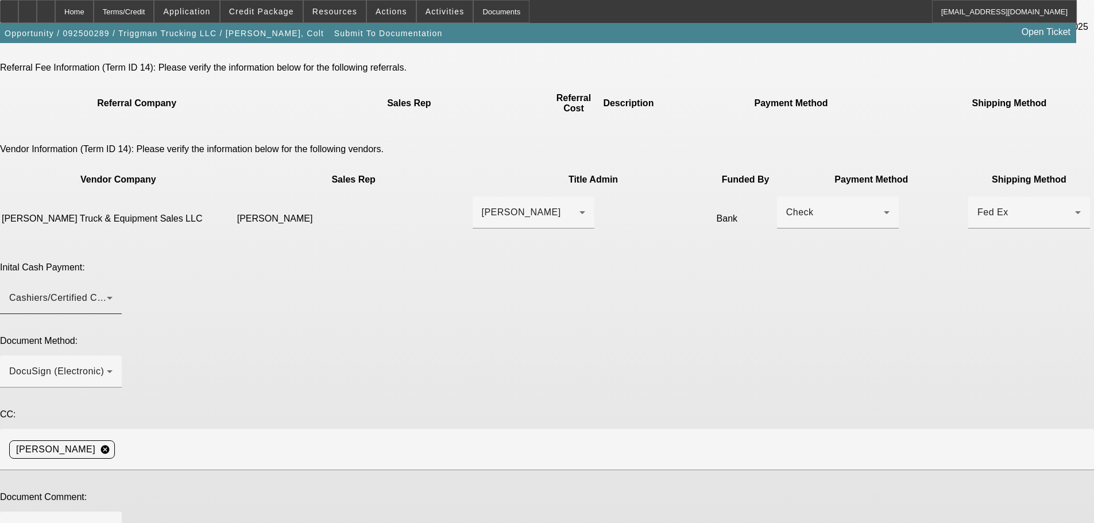
click at [113, 282] on div "Cashiers/Certified Check" at bounding box center [60, 298] width 103 height 32
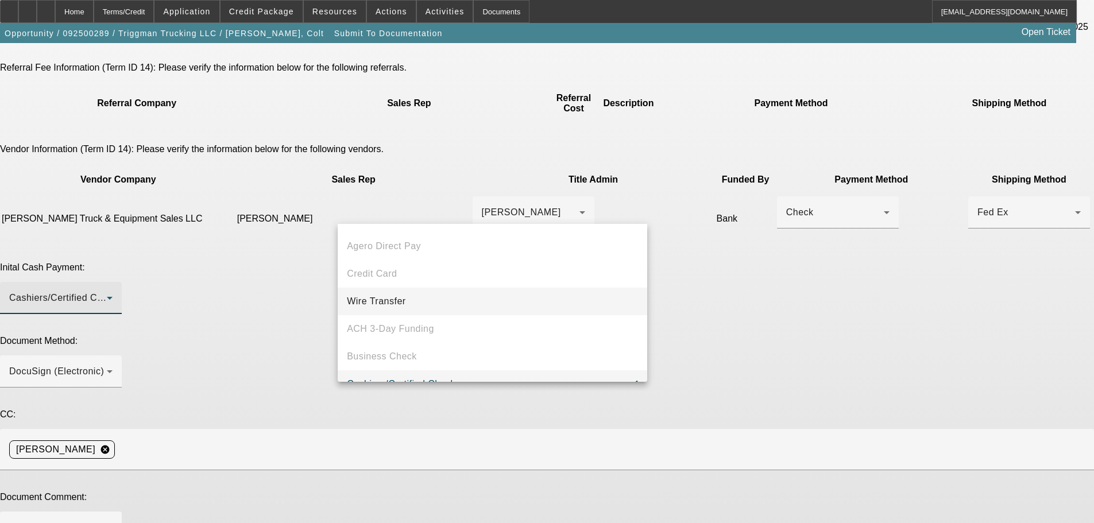
scroll to position [44, 0]
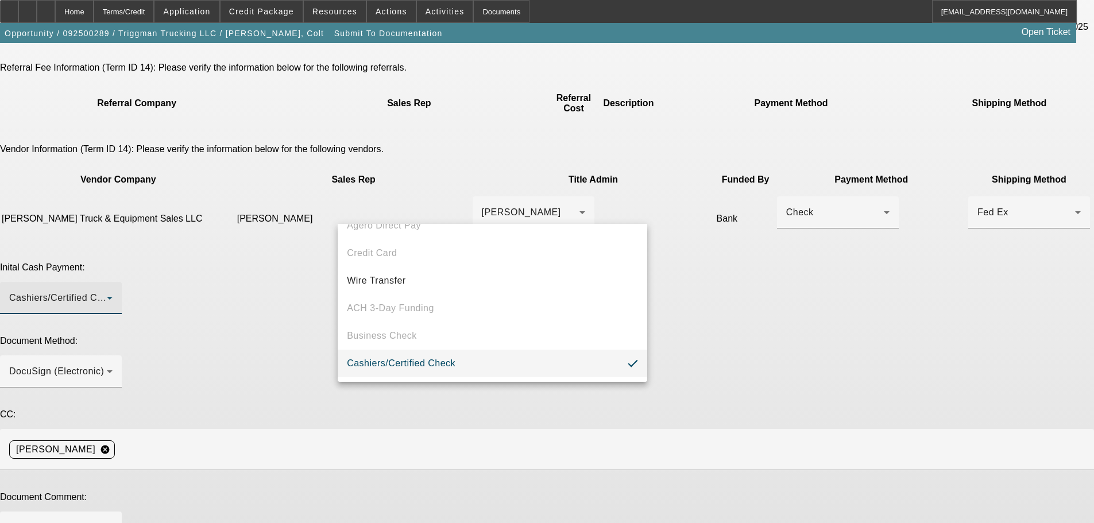
click at [785, 257] on div at bounding box center [547, 261] width 1094 height 523
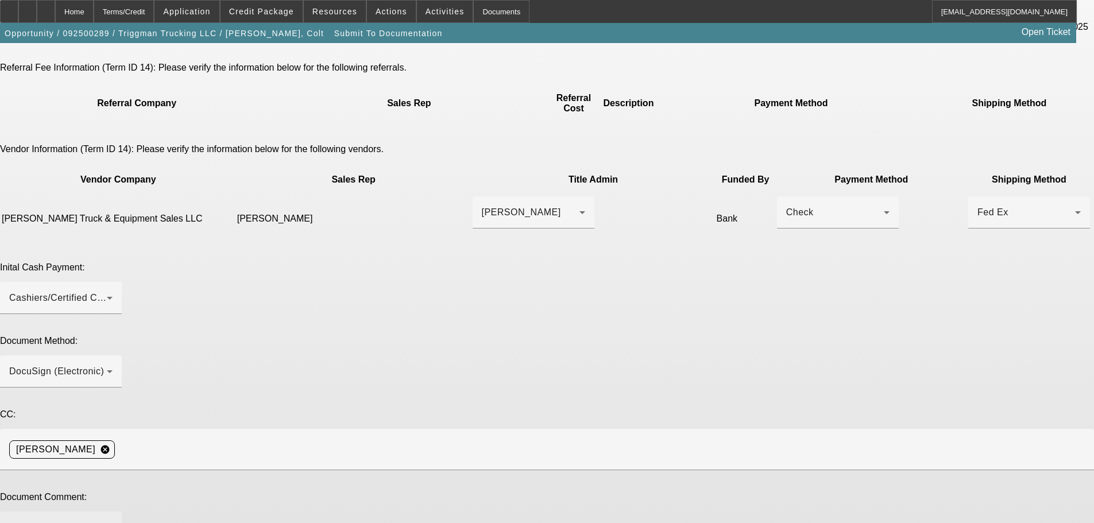
paste textarea "Customer contact - [PERSON_NAME], [EMAIL_ADDRESS][DOMAIN_NAME], [PHONE_NUMBER].…"
paste textarea "[EMAIL_ADDRESS][DOMAIN_NAME]"
drag, startPoint x: 731, startPoint y: 353, endPoint x: 609, endPoint y: 355, distance: 121.8
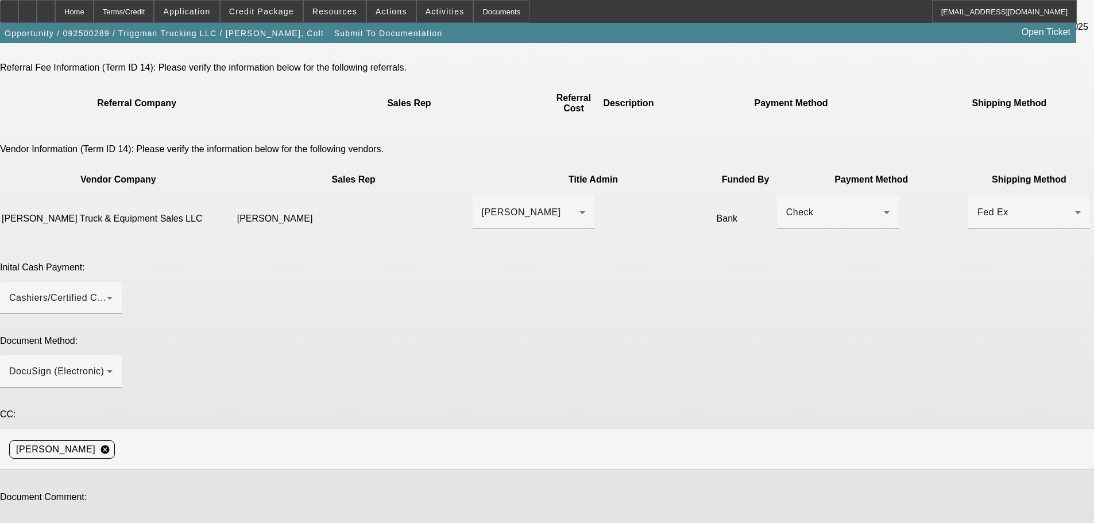
drag, startPoint x: 666, startPoint y: 351, endPoint x: 602, endPoint y: 355, distance: 63.3
drag, startPoint x: 666, startPoint y: 351, endPoint x: 604, endPoint y: 350, distance: 62.0
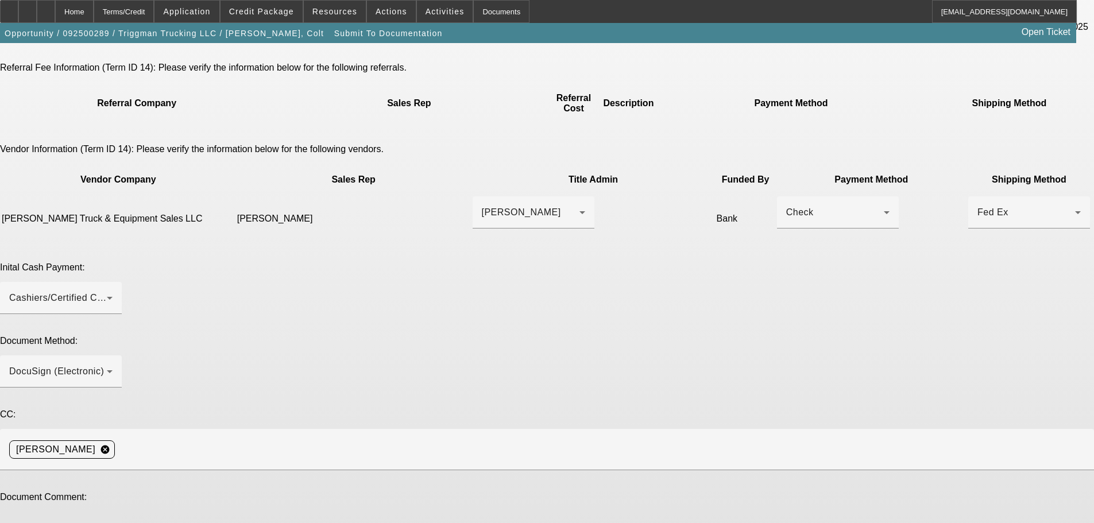
paste textarea "Requesting E-POA."
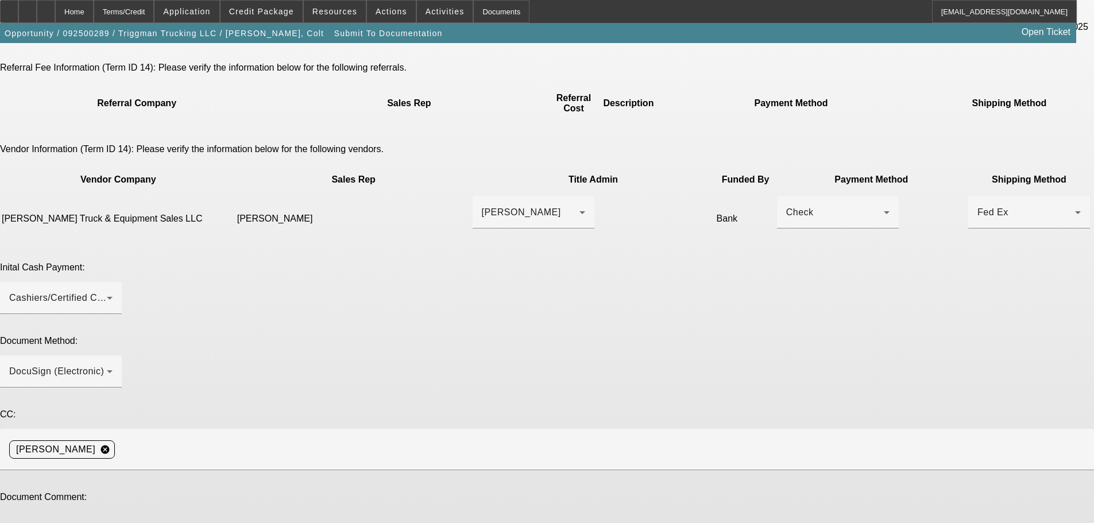
type textarea "Customer contact - [PERSON_NAME], [EMAIL_ADDRESS][DOMAIN_NAME], [PHONE_NUMBER].…"
type textarea "round number."
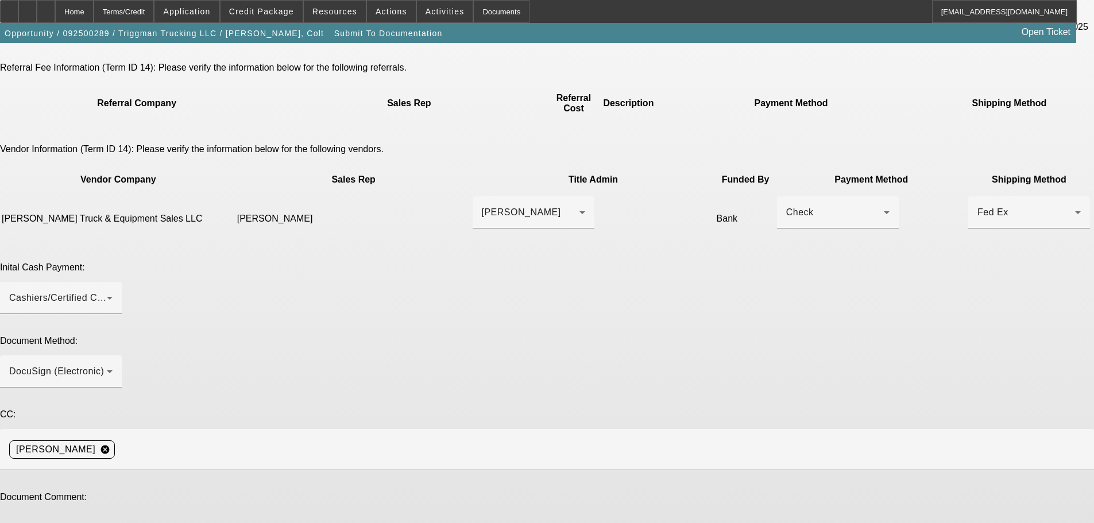
drag, startPoint x: 856, startPoint y: 371, endPoint x: 857, endPoint y: 388, distance: 17.3
drag, startPoint x: 852, startPoint y: 372, endPoint x: 853, endPoint y: 400, distance: 28.8
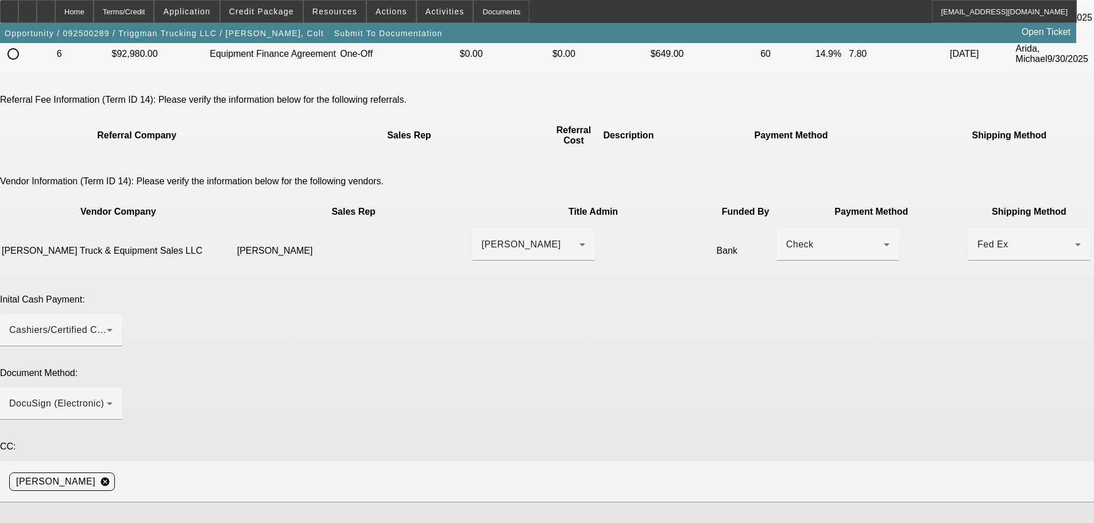
scroll to position [264, 0]
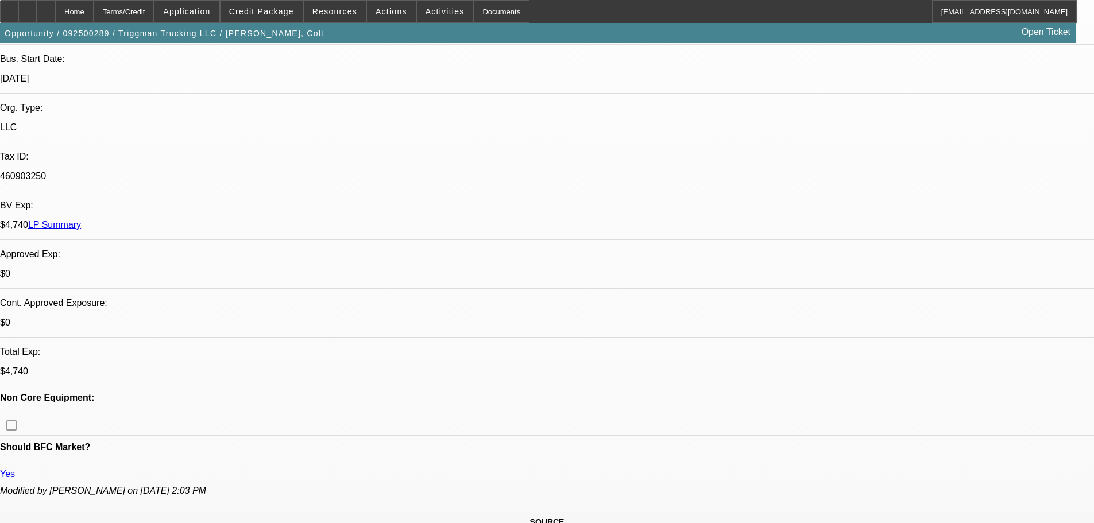
select select "0"
select select "2"
select select "0"
select select "6"
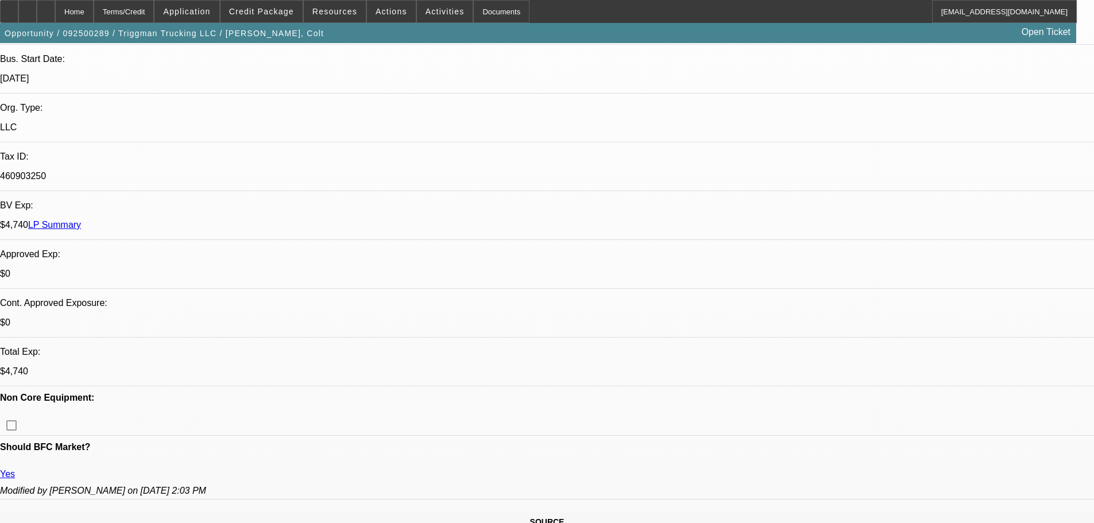
select select "0"
select select "2"
select select "0"
select select "6"
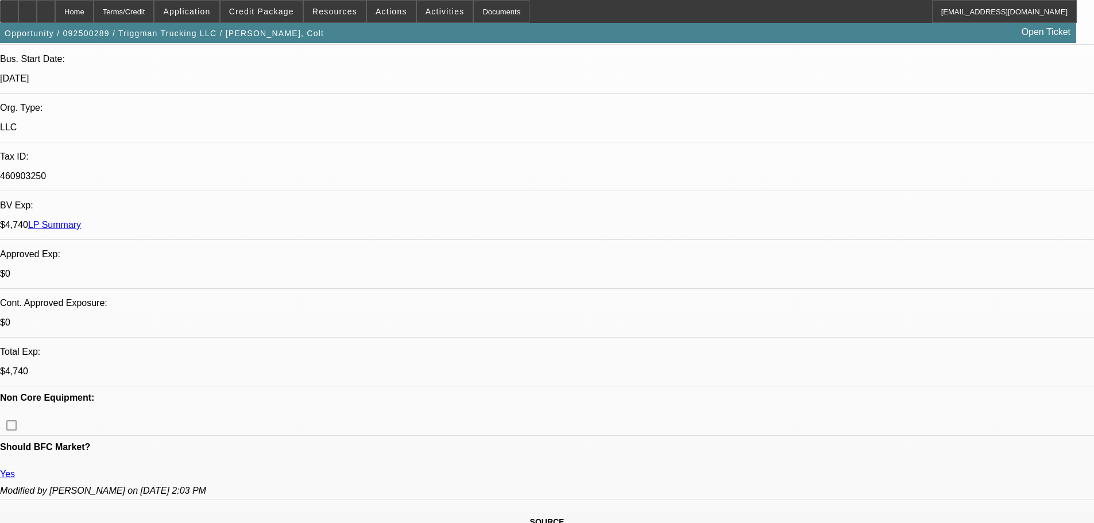
select select "0"
select select "2"
select select "0"
select select "6"
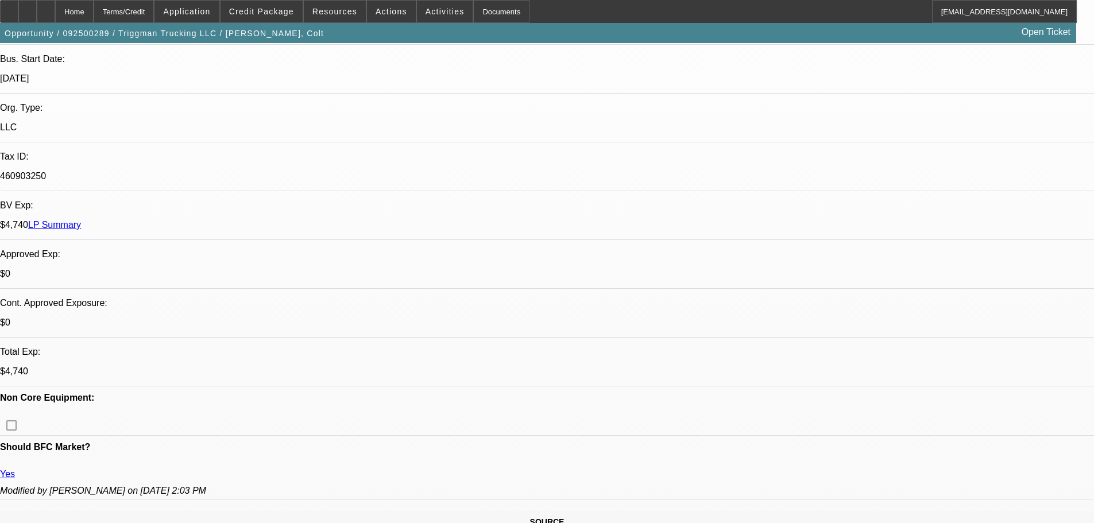
select select "0"
select select "2"
select select "0"
select select "6"
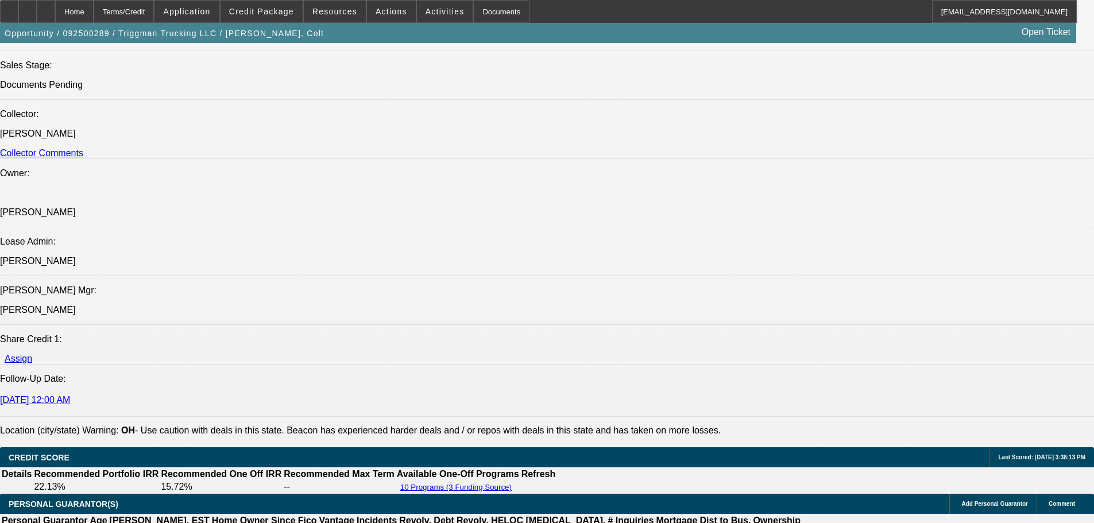
scroll to position [1436, 0]
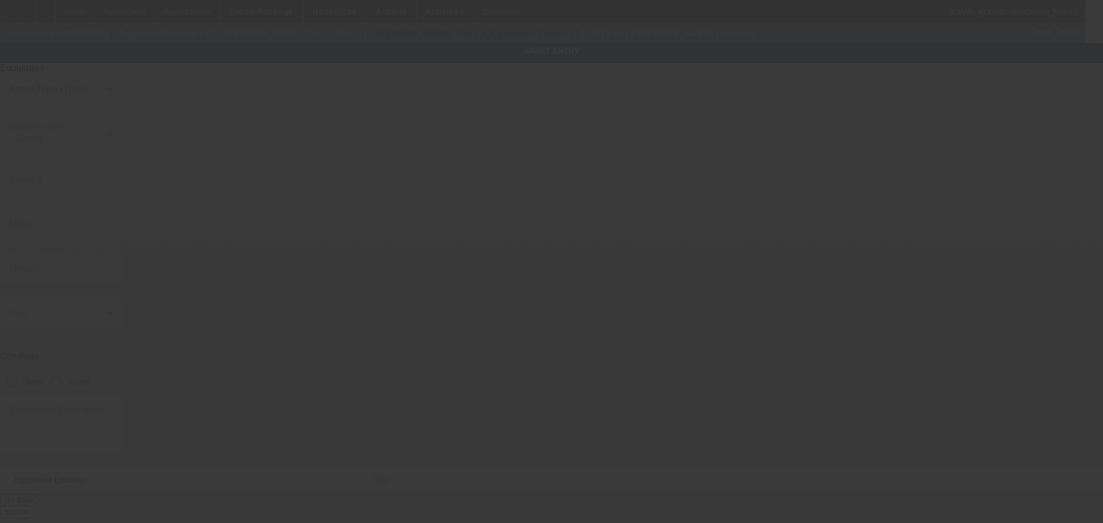
type input "[US_VEHICLE_IDENTIFICATION_NUMBER]"
type input "[PERSON_NAME]"
type input "GU (Granite)"
radio input "true"
type input "6252 N Dawnlight Cir"
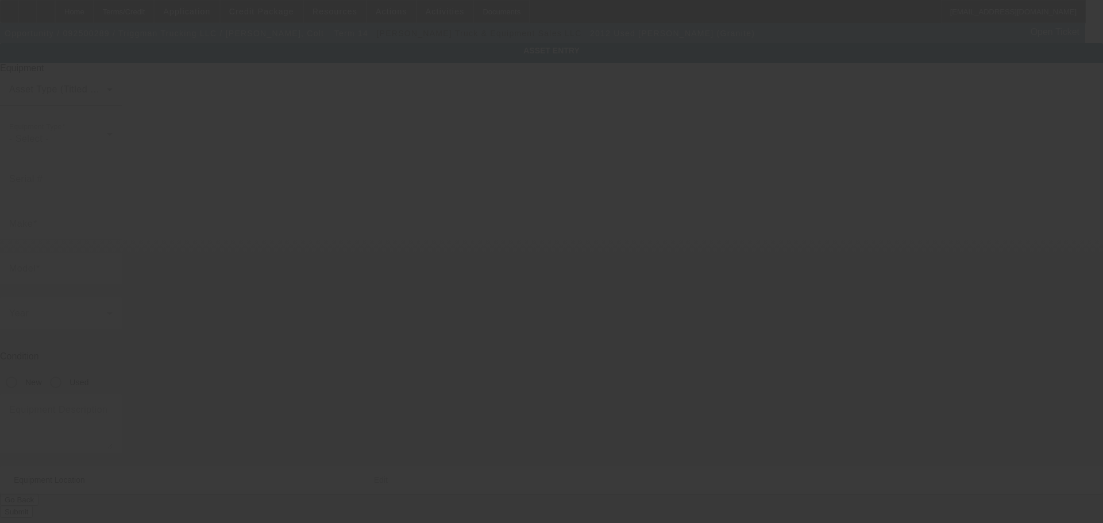
type input "Orient"
type input "43146"
type input "Pickaway"
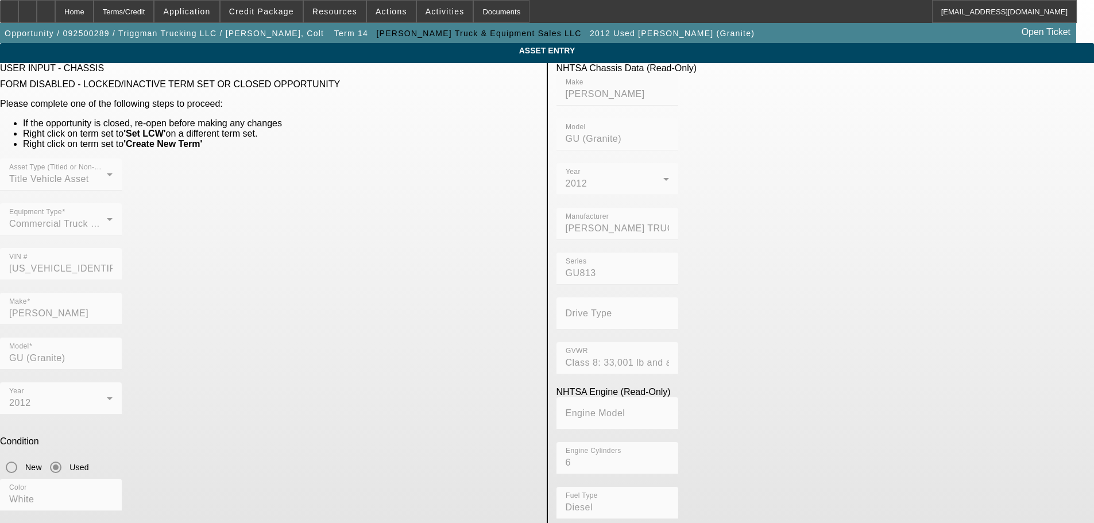
click at [383, 248] on div "VIN # [US_VEHICLE_IDENTIFICATION_NUMBER]" at bounding box center [269, 270] width 538 height 45
click at [94, 16] on div "Home" at bounding box center [74, 11] width 38 height 23
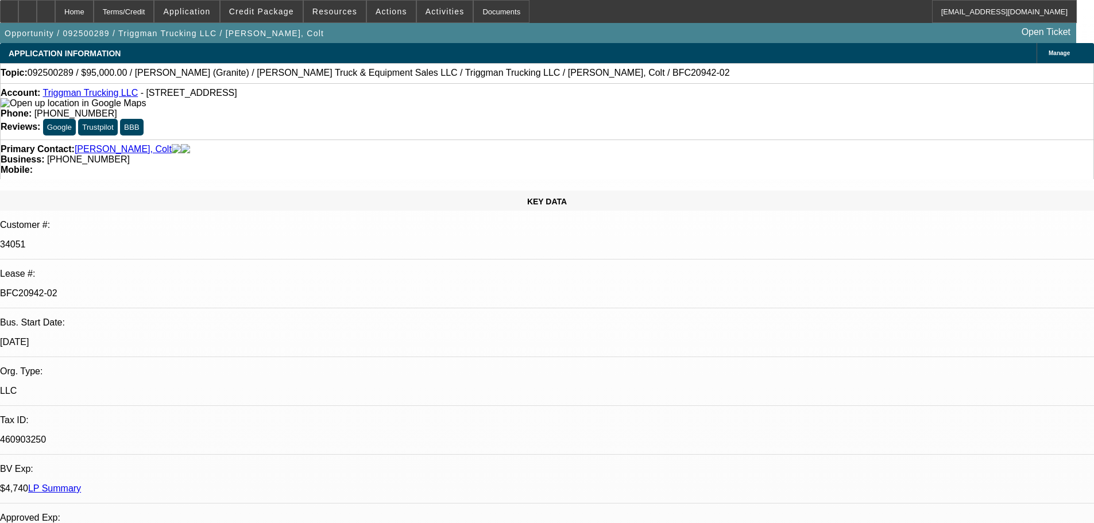
select select "0"
select select "2"
select select "0"
select select "6"
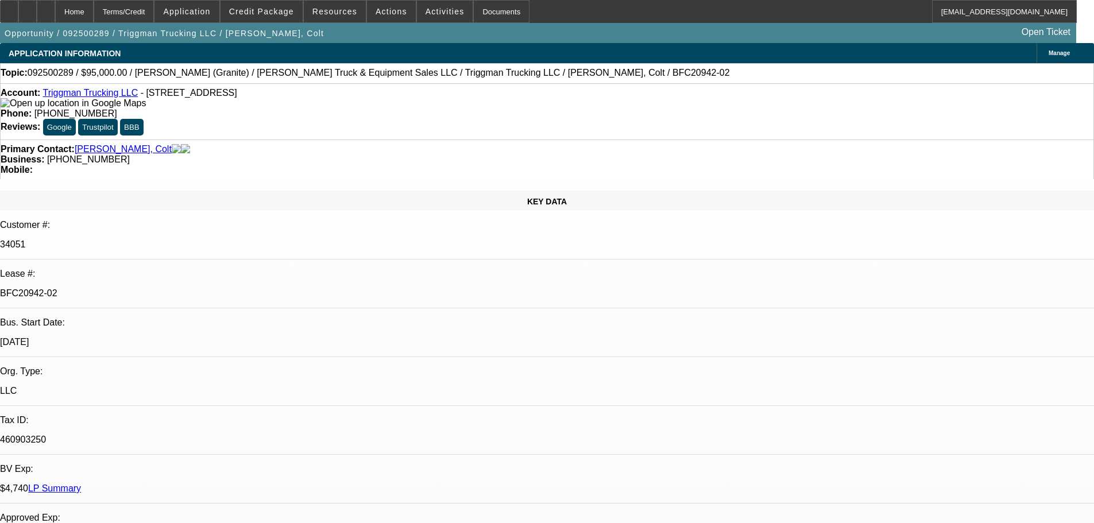
select select "0"
select select "2"
select select "0"
select select "6"
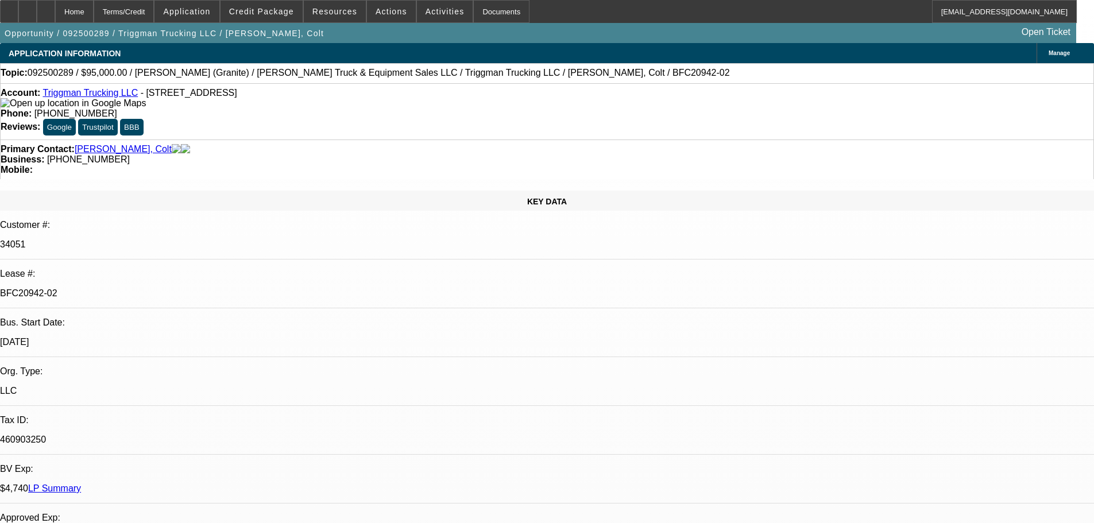
select select "0"
select select "2"
select select "0"
select select "6"
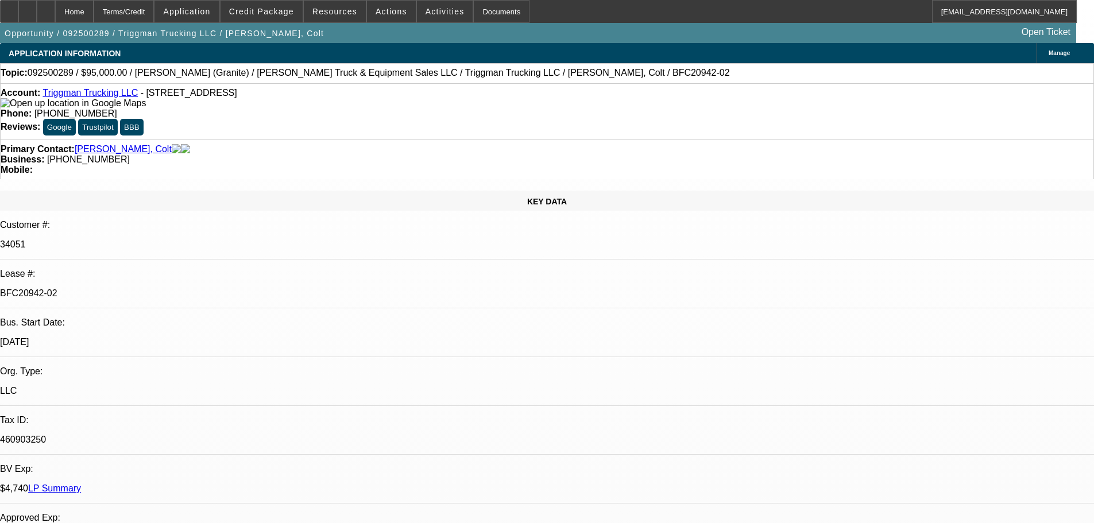
select select "0"
select select "2"
select select "0"
select select "6"
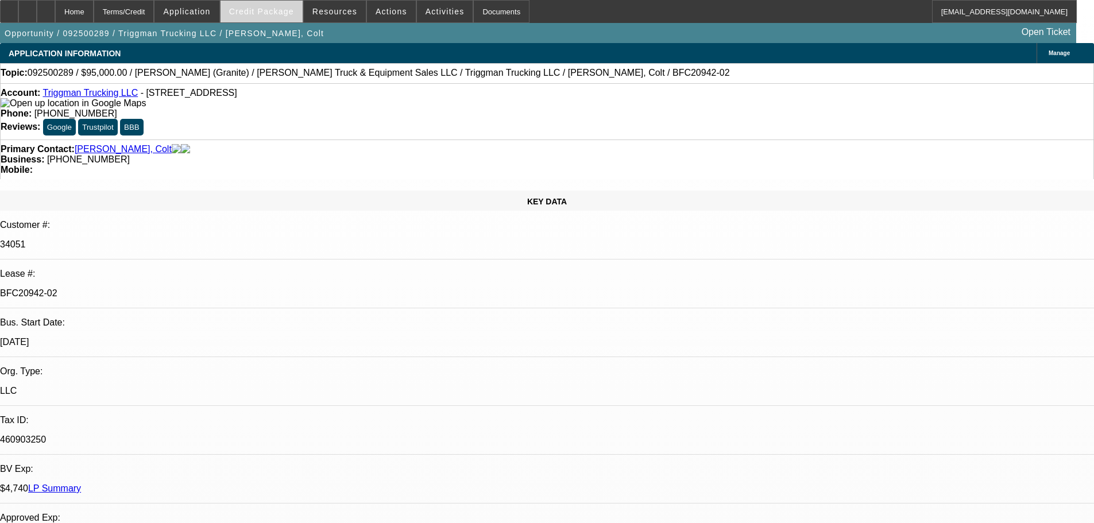
click at [275, 14] on span "Credit Package" at bounding box center [261, 11] width 65 height 9
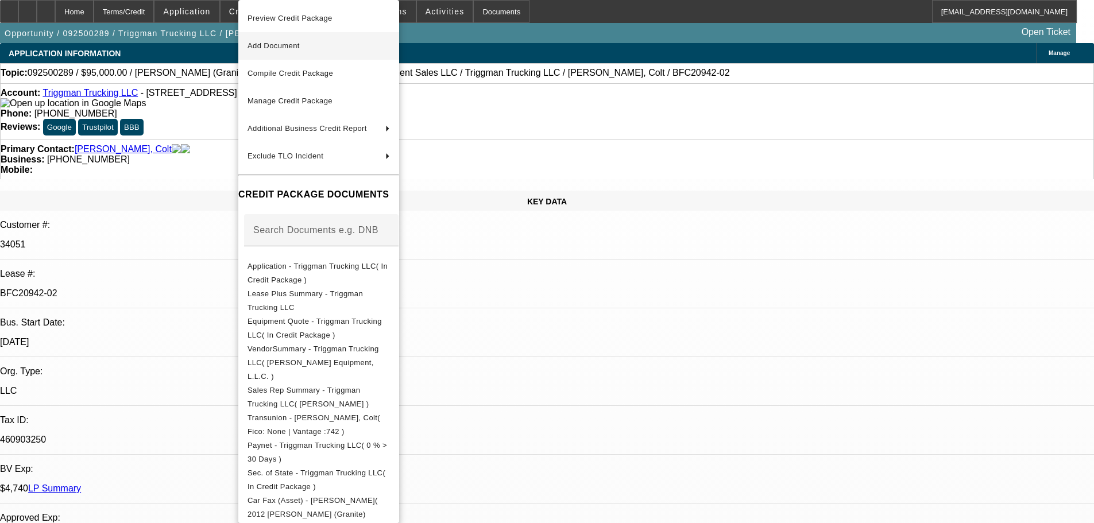
click at [312, 55] on button "Add Document" at bounding box center [318, 46] width 161 height 28
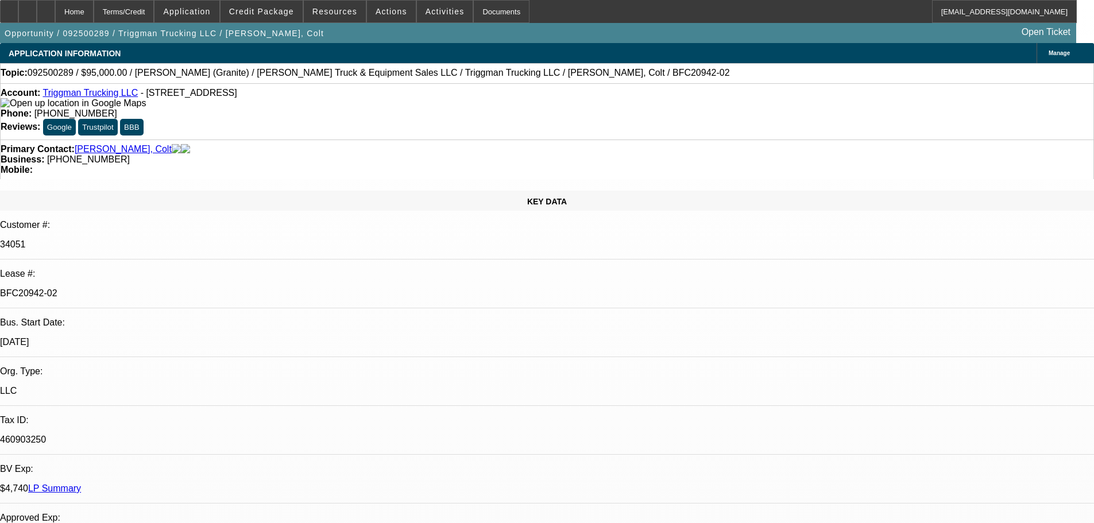
drag, startPoint x: 882, startPoint y: 340, endPoint x: 967, endPoint y: 381, distance: 94.5
copy td "Customer contact - [PERSON_NAME], [EMAIL_ADDRESS][DOMAIN_NAME], [PHONE_NUMBER].…"
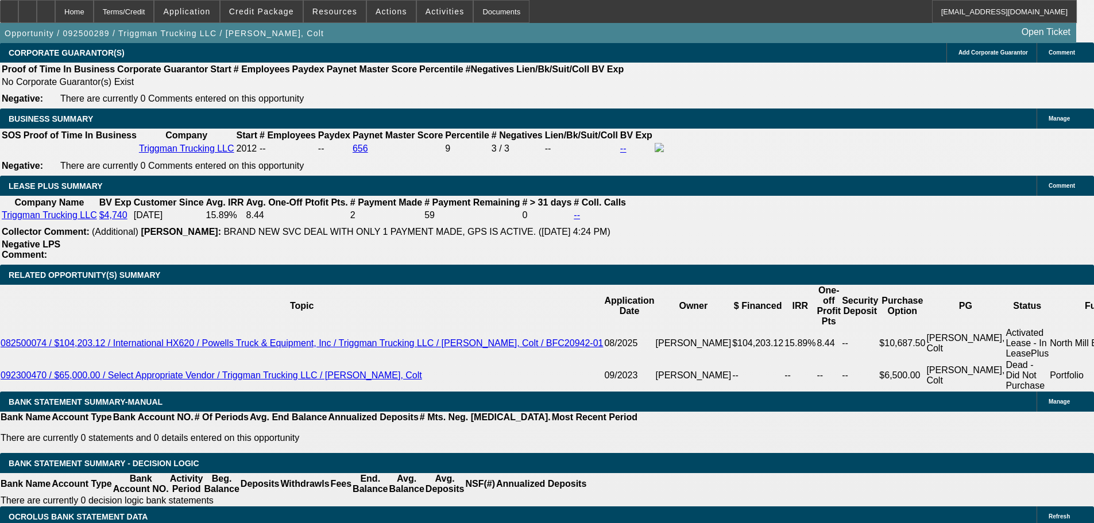
scroll to position [1953, 0]
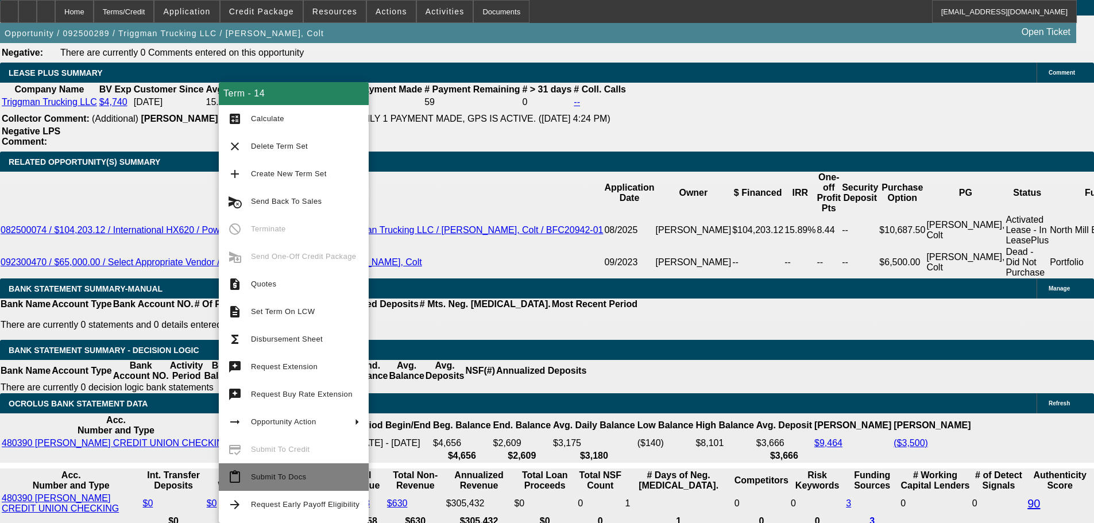
click at [271, 474] on span "Submit To Docs" at bounding box center [278, 477] width 55 height 9
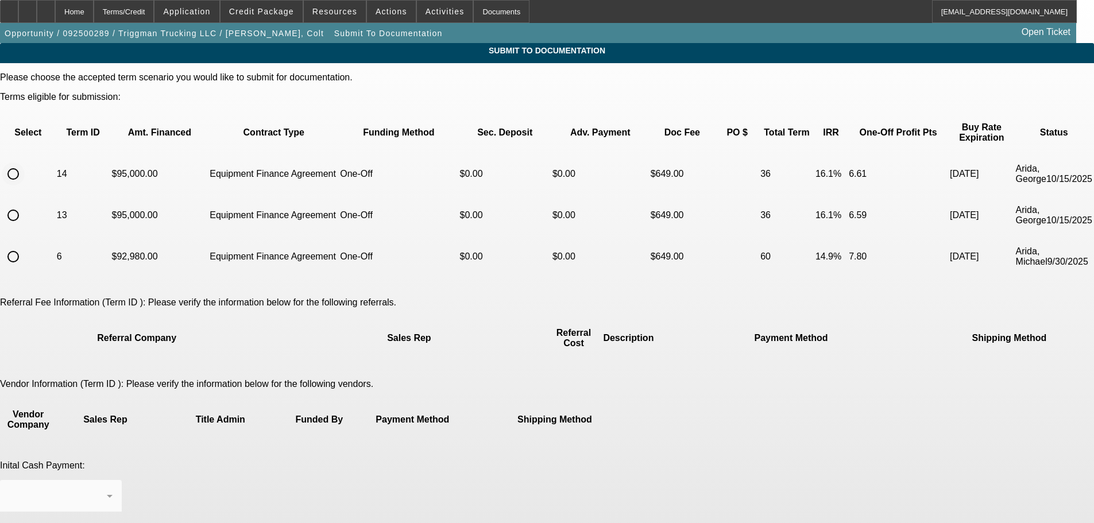
click at [25, 164] on input "radio" at bounding box center [13, 174] width 23 height 23
radio input "true"
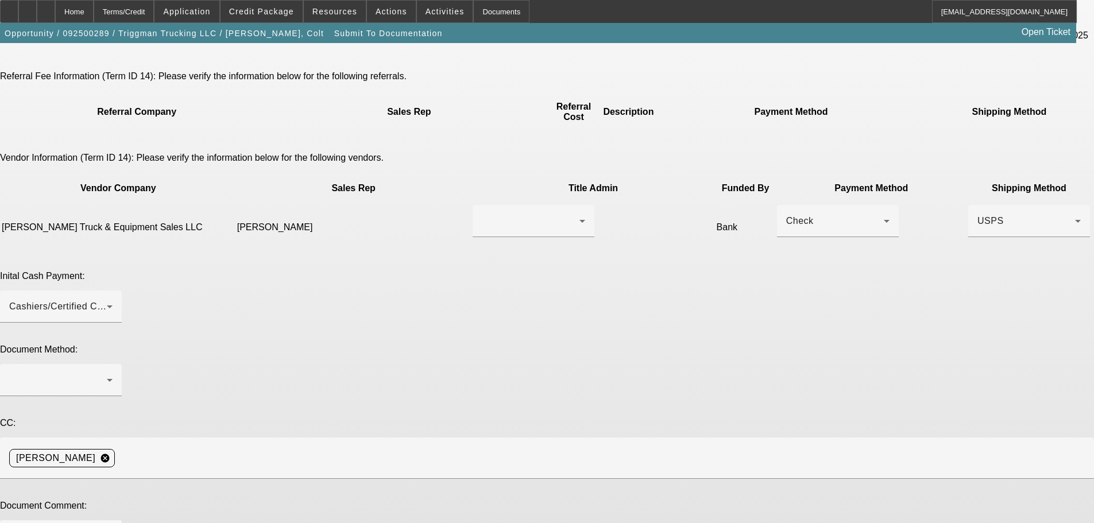
scroll to position [230, 0]
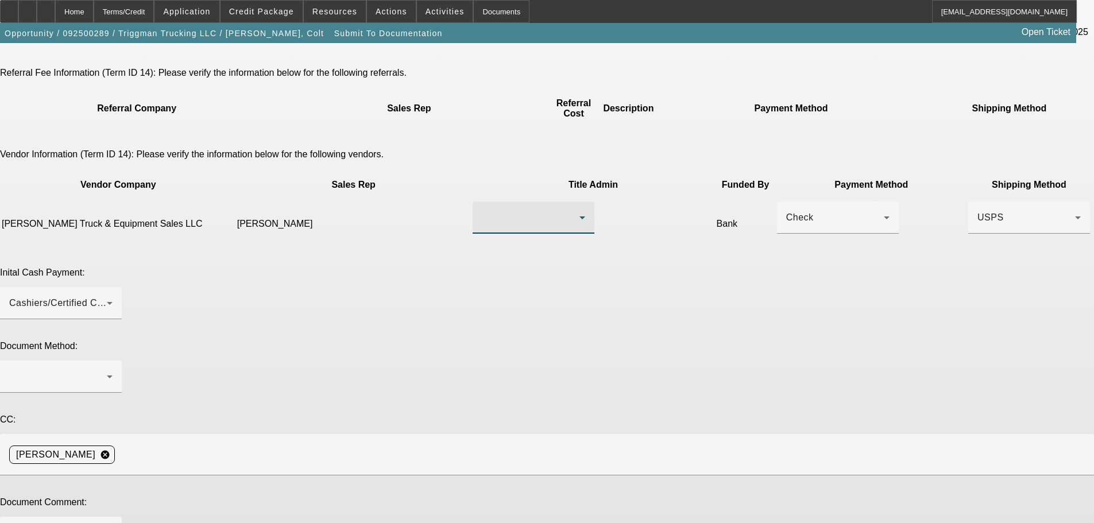
click at [489, 211] on div at bounding box center [531, 218] width 98 height 14
click at [480, 194] on span "[PERSON_NAME]" at bounding box center [475, 188] width 79 height 14
click at [786, 202] on div "Check" at bounding box center [837, 218] width 103 height 32
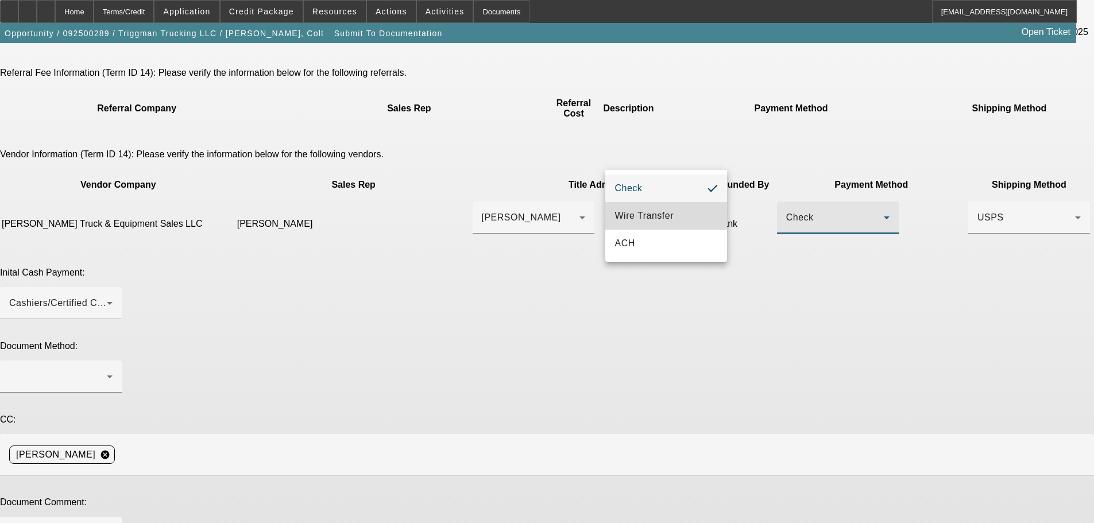
click at [661, 206] on mat-option "Wire Transfer" at bounding box center [666, 216] width 122 height 28
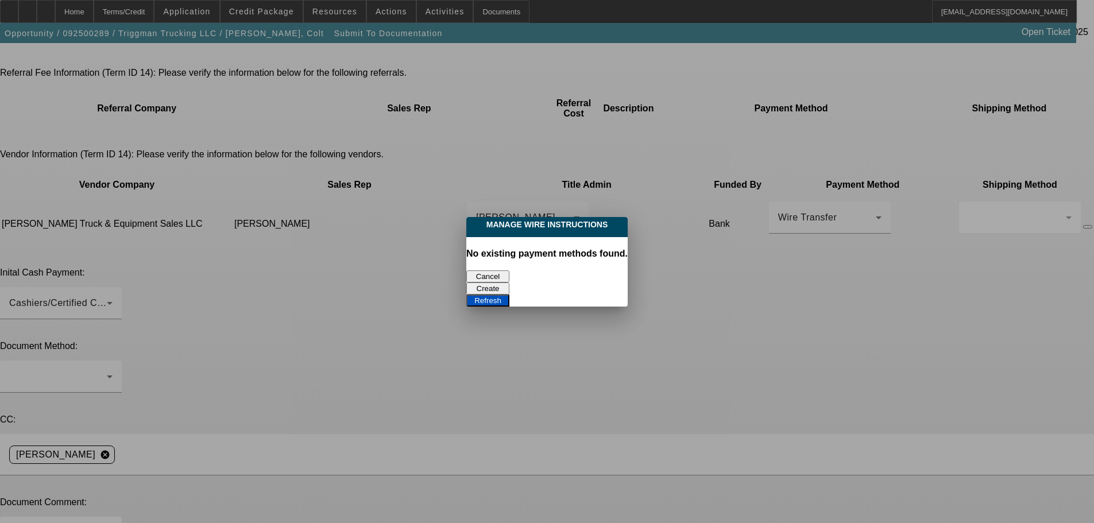
click at [509, 295] on button "Refresh" at bounding box center [487, 301] width 43 height 12
click at [509, 283] on button "Create" at bounding box center [487, 289] width 43 height 12
click at [509, 295] on button "Refresh" at bounding box center [487, 301] width 43 height 12
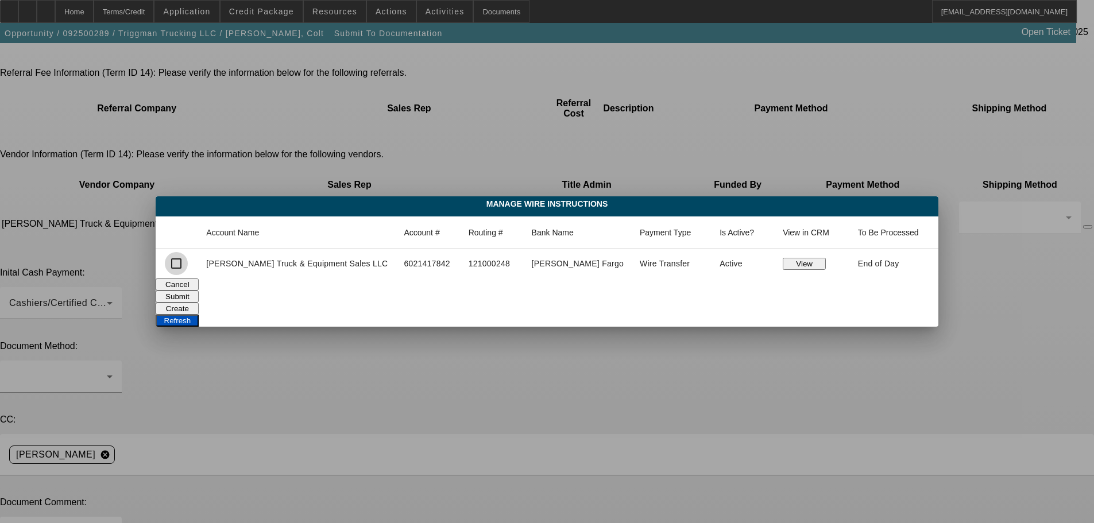
click at [188, 266] on input "checkbox" at bounding box center [176, 263] width 23 height 23
checkbox input "true"
click at [199, 291] on button "Submit" at bounding box center [177, 297] width 43 height 12
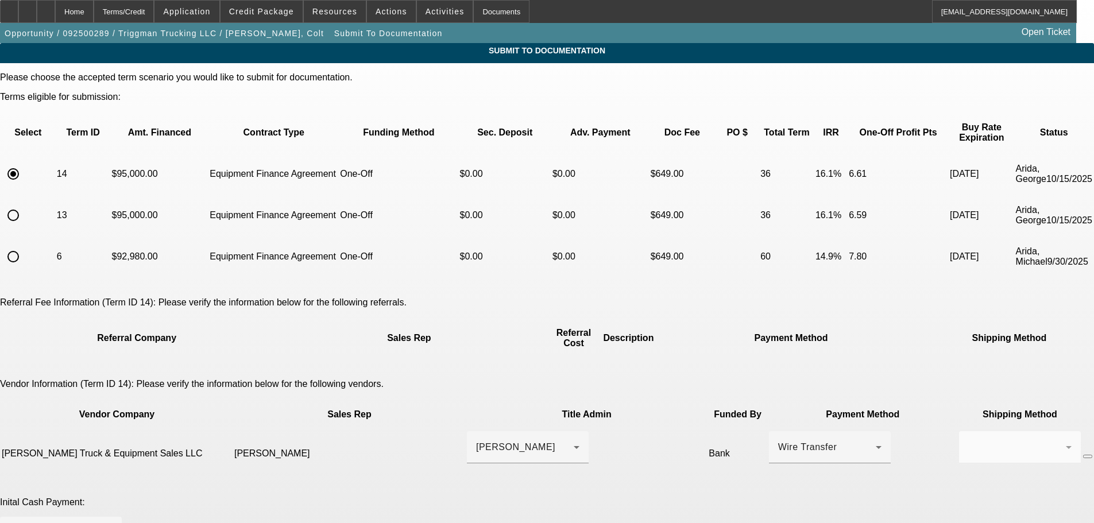
scroll to position [230, 0]
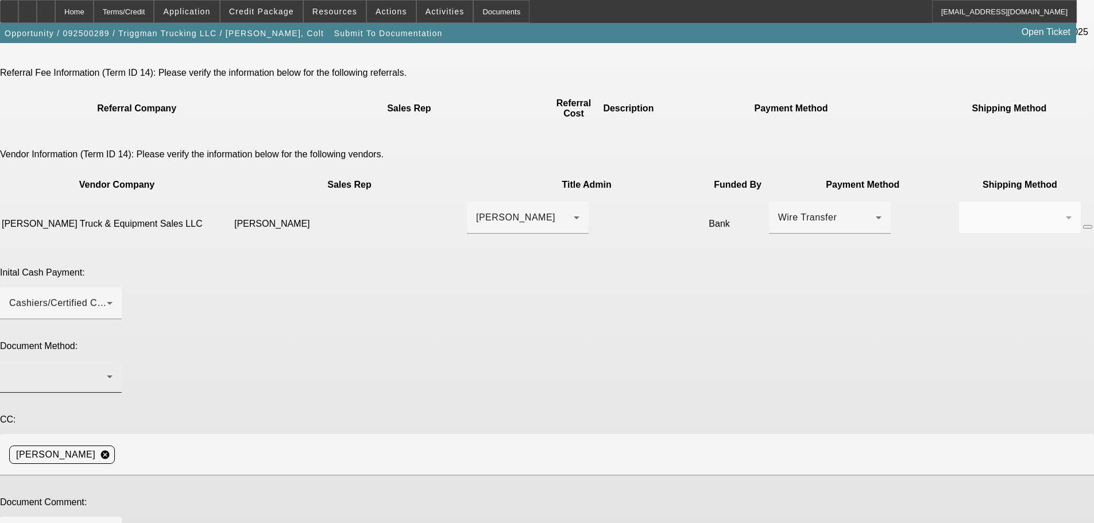
click at [107, 370] on div at bounding box center [58, 377] width 98 height 14
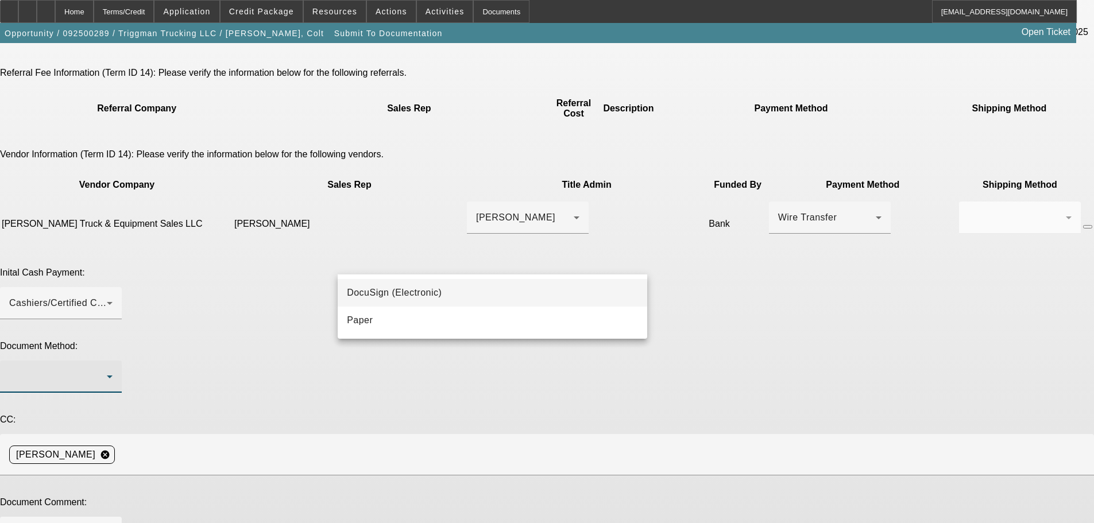
click at [427, 287] on span "DocuSign (Electronic)" at bounding box center [394, 293] width 95 height 14
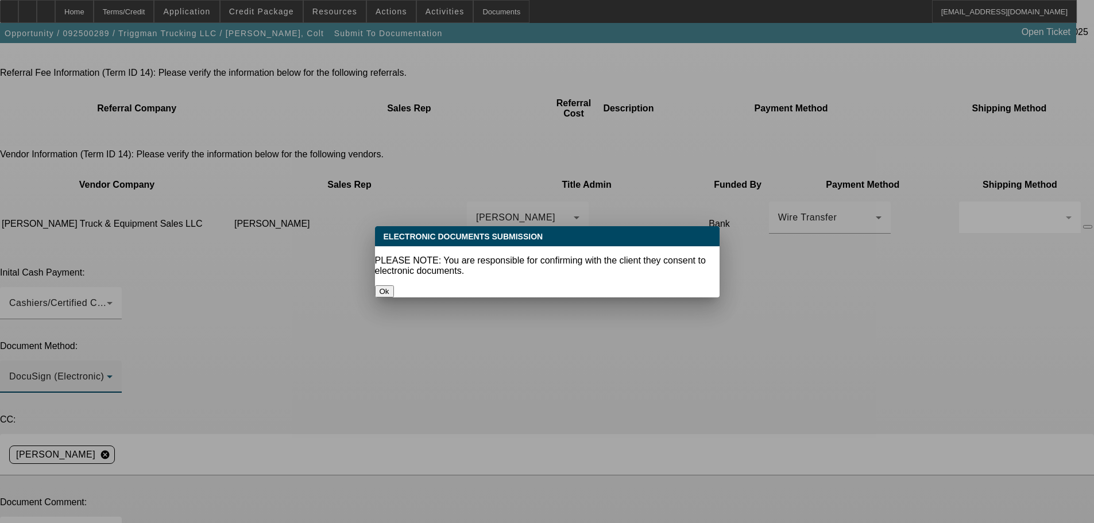
scroll to position [0, 0]
click at [394, 285] on button "Ok" at bounding box center [384, 291] width 19 height 12
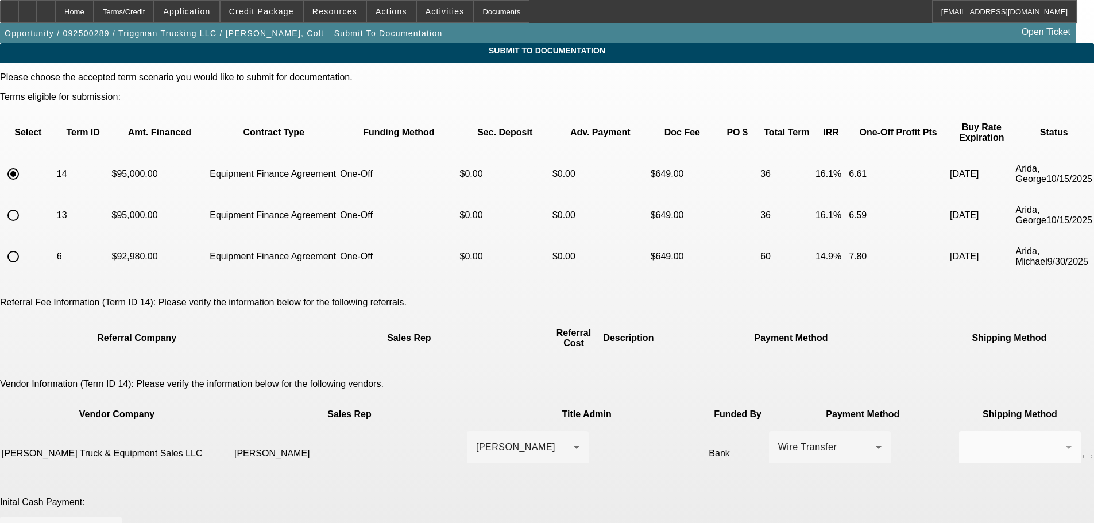
scroll to position [230, 0]
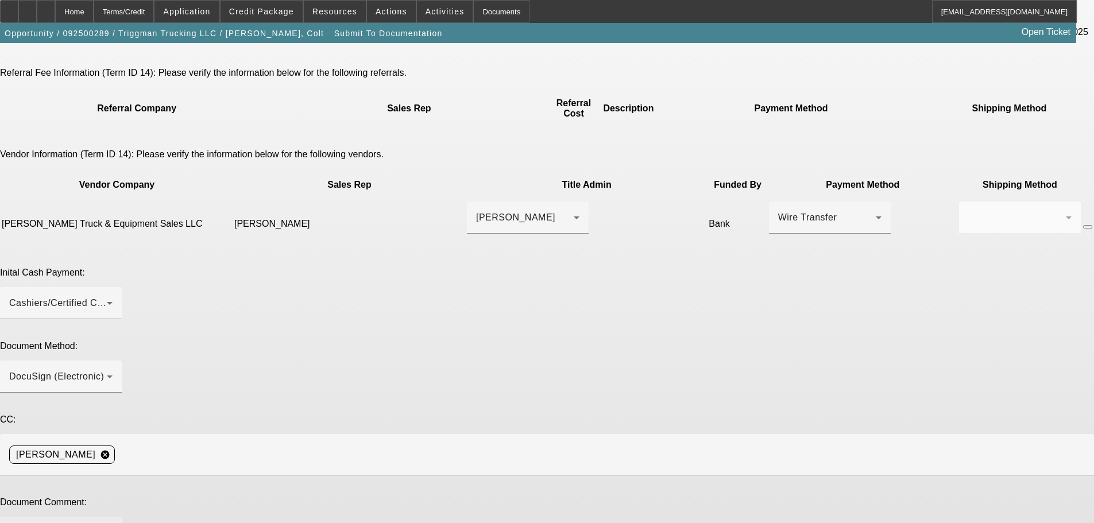
paste textarea "Customer contact - [PERSON_NAME], [EMAIL_ADDRESS][DOMAIN_NAME], [PHONE_NUMBER].…"
drag, startPoint x: 670, startPoint y: 361, endPoint x: 748, endPoint y: 384, distance: 81.3
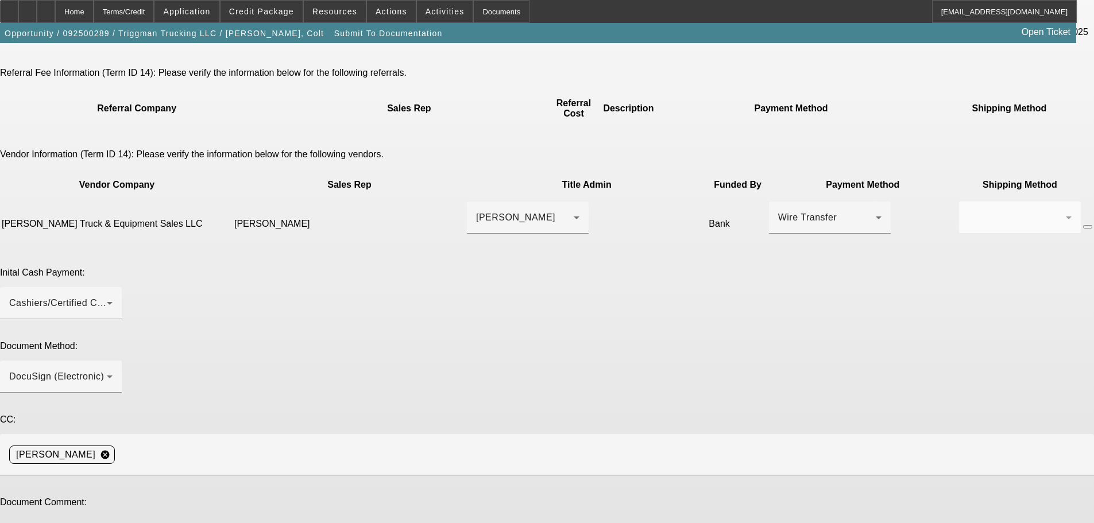
scroll to position [0, 0]
type textarea "Customer contact - [PERSON_NAME], [EMAIL_ADDRESS][DOMAIN_NAME], [PHONE_NUMBER].…"
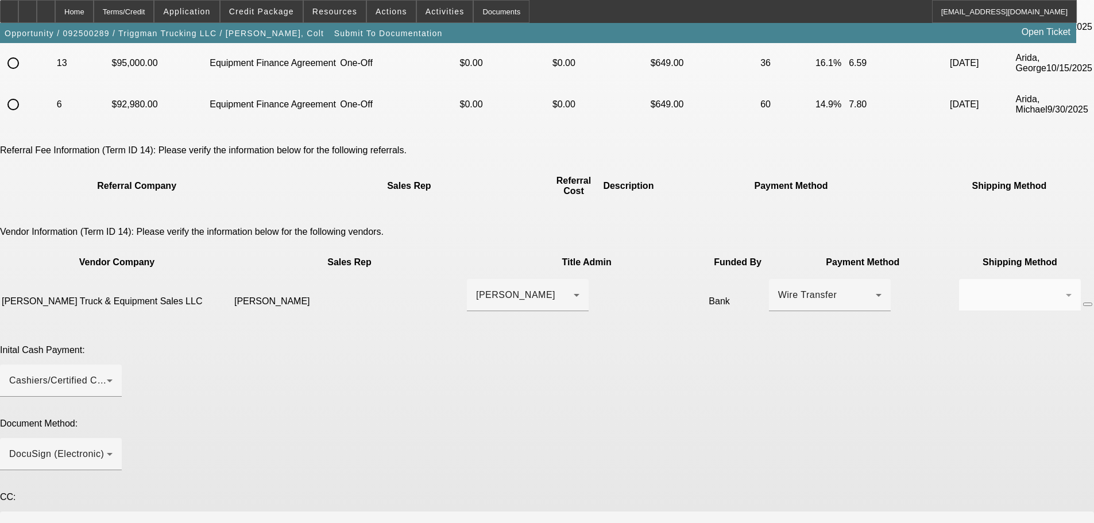
scroll to position [235, 0]
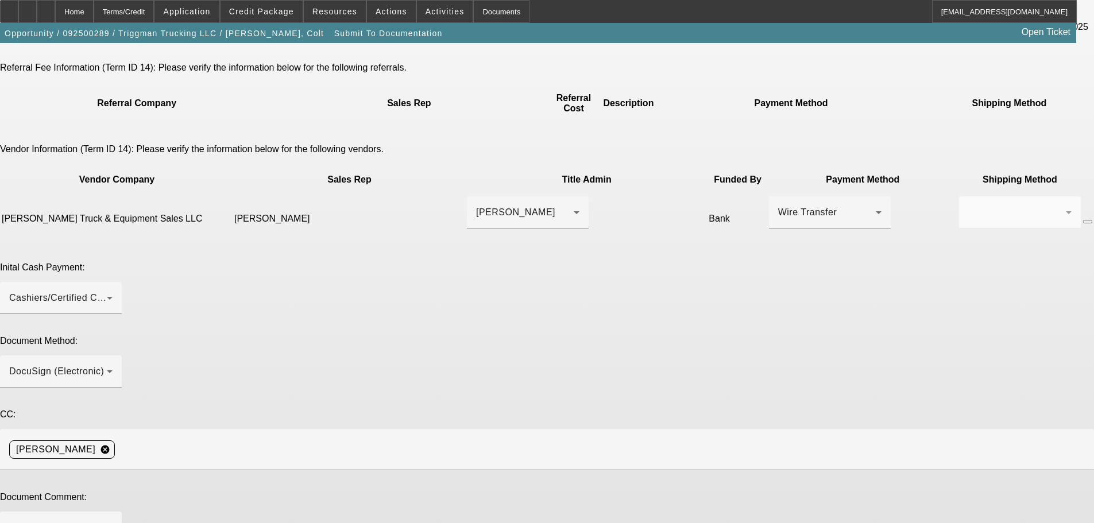
type textarea "Rounded up"
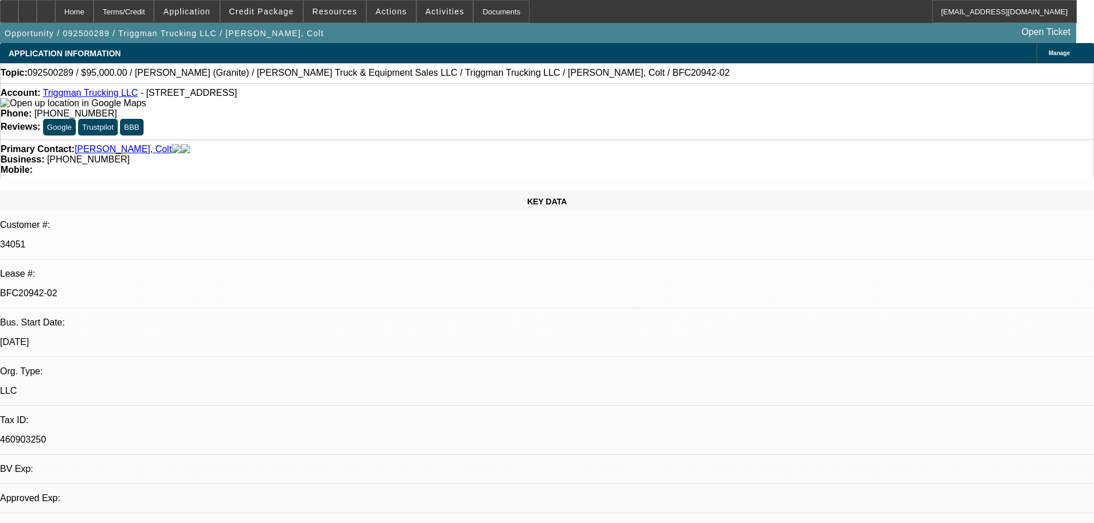
select select "0"
select select "2"
select select "0"
select select "6"
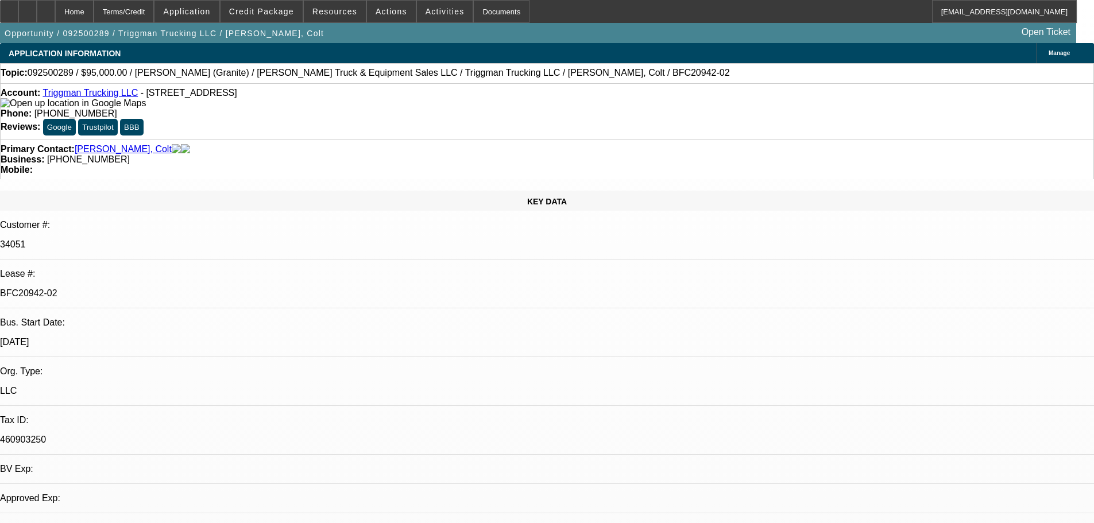
select select "0"
select select "2"
select select "0"
select select "6"
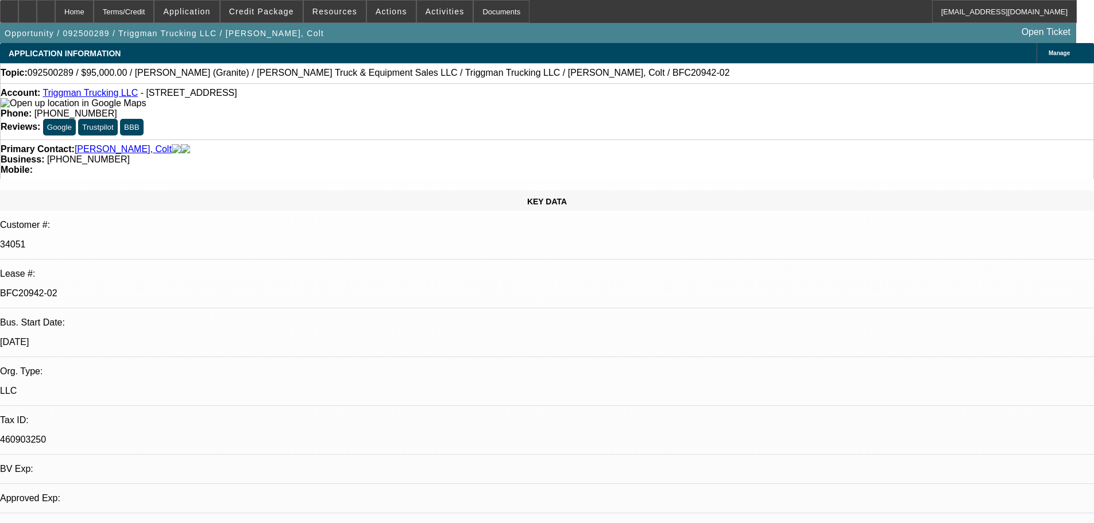
select select "0"
select select "2"
select select "0"
select select "6"
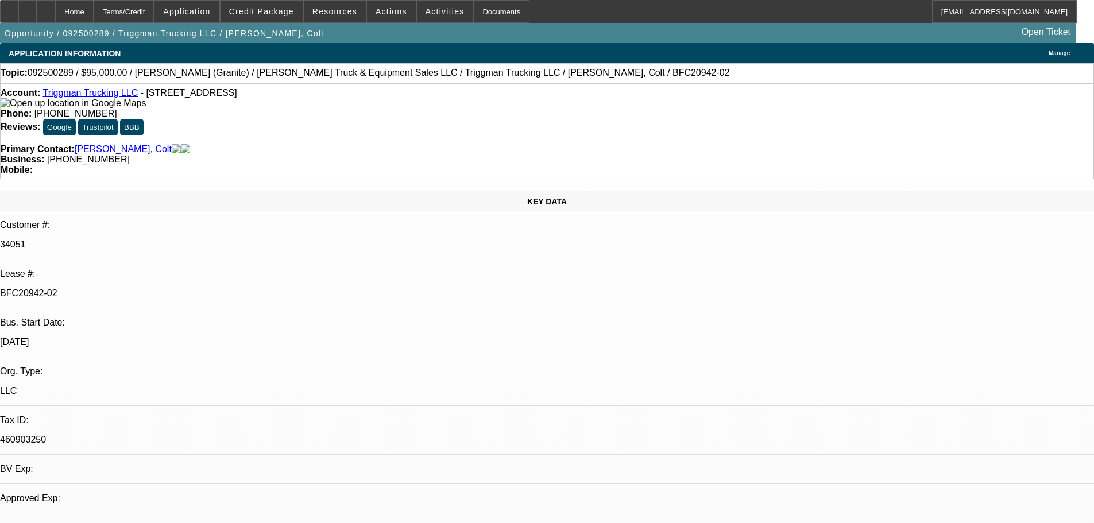
select select "0"
select select "2"
select select "0"
select select "6"
